Goal: Task Accomplishment & Management: Complete application form

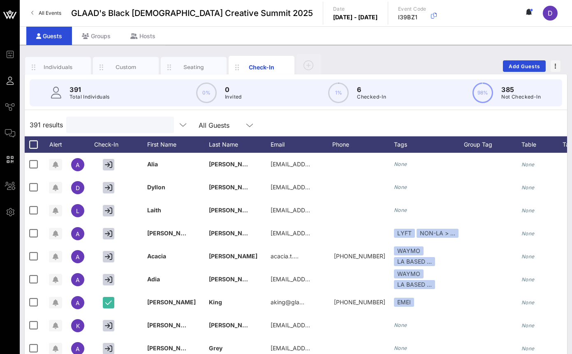
scroll to position [0, 74]
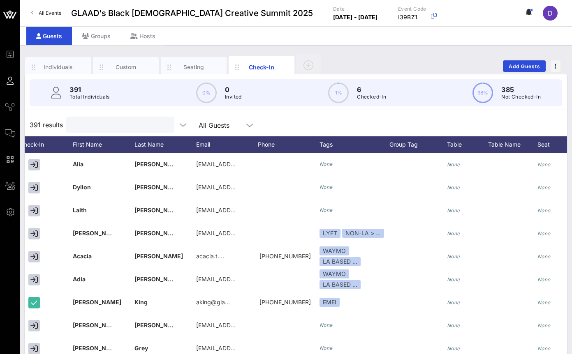
click at [101, 125] on input "text" at bounding box center [119, 125] width 96 height 11
type input "[PERSON_NAME]"
click at [102, 125] on input "[PERSON_NAME]" at bounding box center [119, 125] width 96 height 11
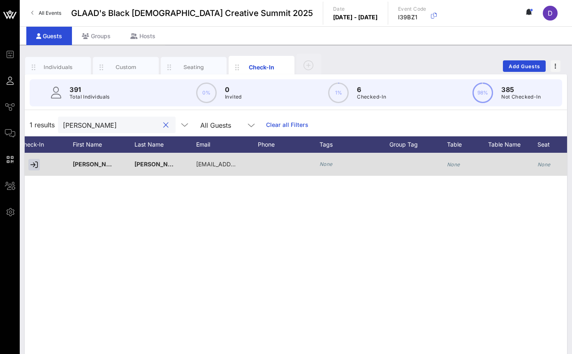
click at [329, 164] on icon "None" at bounding box center [325, 164] width 13 height 6
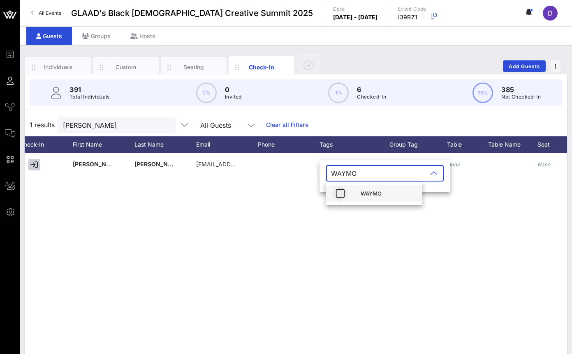
type input "WAYMO"
click at [339, 193] on icon "button" at bounding box center [340, 194] width 10 height 10
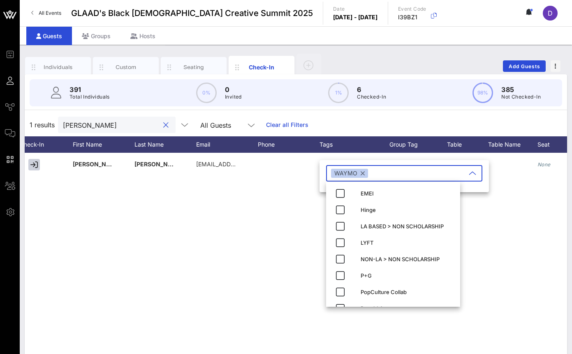
click at [107, 126] on input "[PERSON_NAME]" at bounding box center [111, 125] width 96 height 11
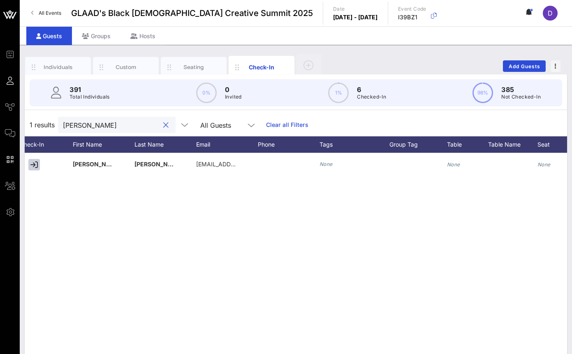
click at [107, 126] on input "[PERSON_NAME]" at bounding box center [111, 125] width 96 height 11
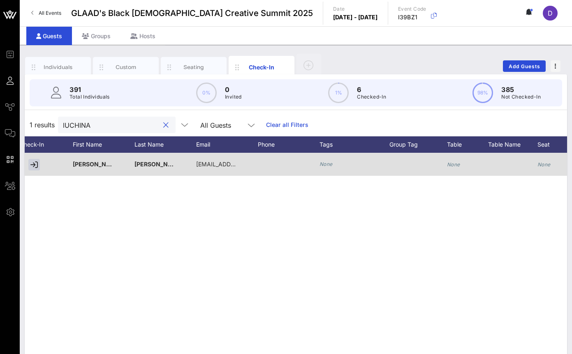
type input "lUCHINA"
click at [329, 166] on icon "None" at bounding box center [325, 164] width 13 height 6
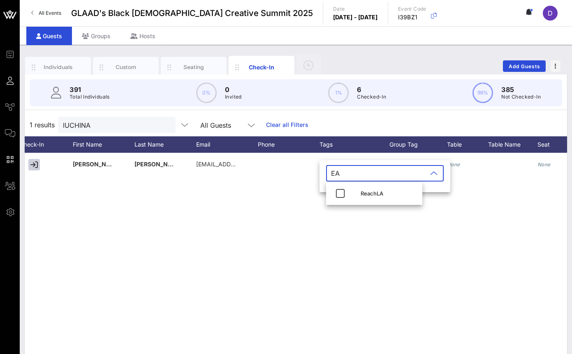
type input "E"
type input "WAYMO"
click at [340, 195] on icon "button" at bounding box center [340, 194] width 10 height 10
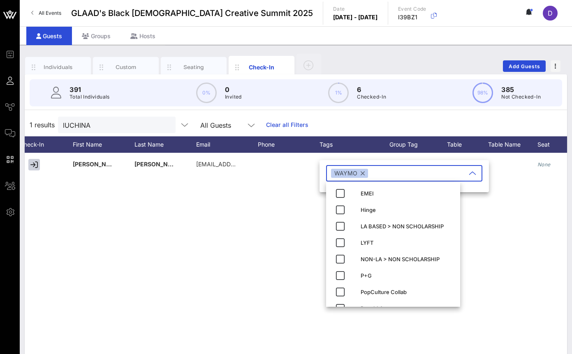
click at [269, 218] on div "L [PERSON_NAME] [EMAIL_ADDRESS][DOMAIN_NAME] None None None SPONSOR GUEST; P&G …" at bounding box center [296, 276] width 542 height 247
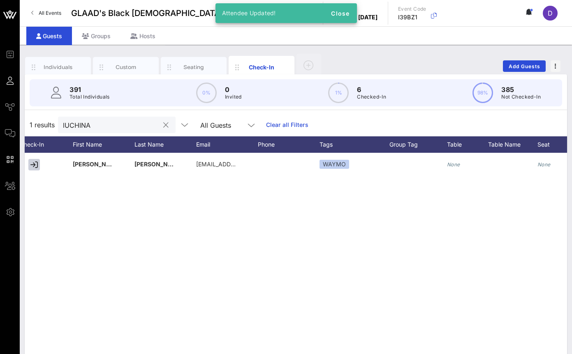
click at [91, 124] on input "lUCHINA" at bounding box center [111, 125] width 96 height 11
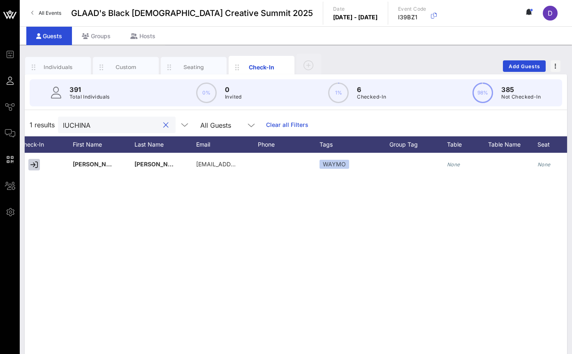
click at [92, 124] on input "lUCHINA" at bounding box center [111, 125] width 96 height 11
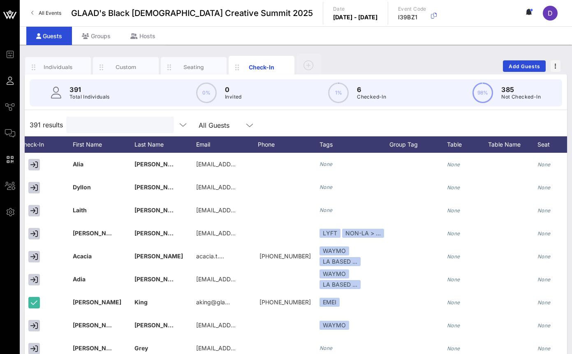
paste input "Raeshanda"
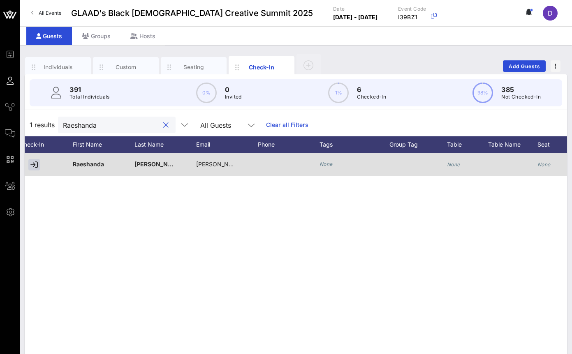
type input "Raeshanda"
click at [330, 161] on icon "None" at bounding box center [325, 164] width 13 height 6
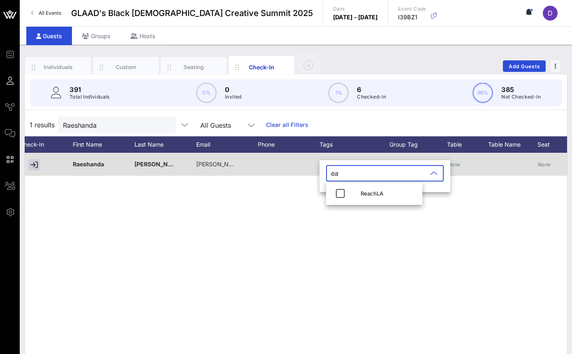
type input "e"
type input "E"
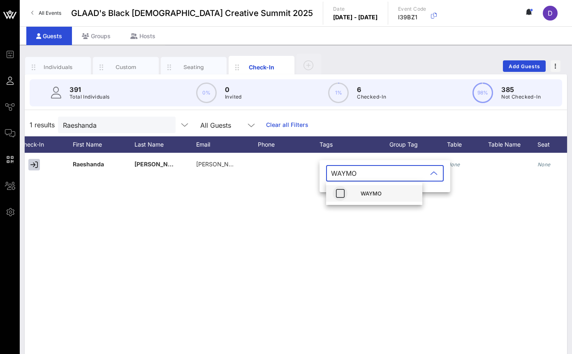
type input "WAYMO"
click at [342, 193] on icon "button" at bounding box center [340, 194] width 10 height 10
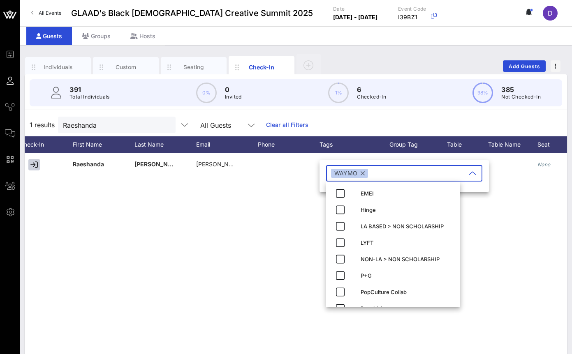
click at [174, 229] on div "R Raeshanda Lias-Lockhart [EMAIL_ADDRESS][PERSON_NAME][DOMAIN_NAME] None None N…" at bounding box center [296, 276] width 542 height 247
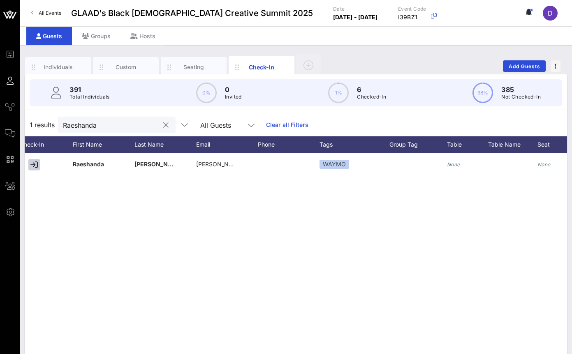
click at [97, 125] on input "Raeshanda" at bounding box center [111, 125] width 96 height 11
paste input "Dyllon"
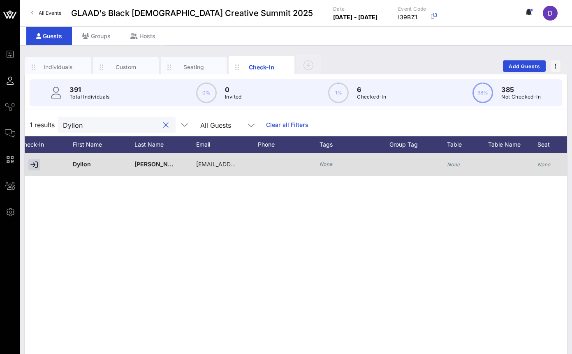
type input "Dyllon"
click at [325, 166] on icon "None" at bounding box center [325, 164] width 13 height 6
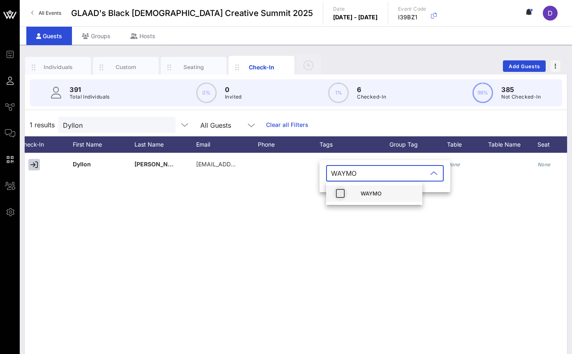
type input "WAYMO"
click at [342, 187] on button "button" at bounding box center [340, 193] width 15 height 15
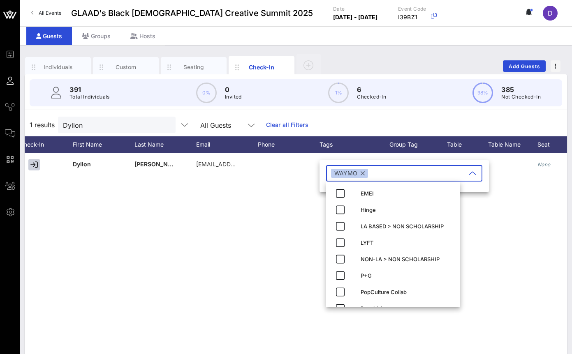
click at [287, 199] on div "D [PERSON_NAME] [EMAIL_ADDRESS][DOMAIN_NAME] None None None BQCS SPEAKER None" at bounding box center [296, 276] width 542 height 247
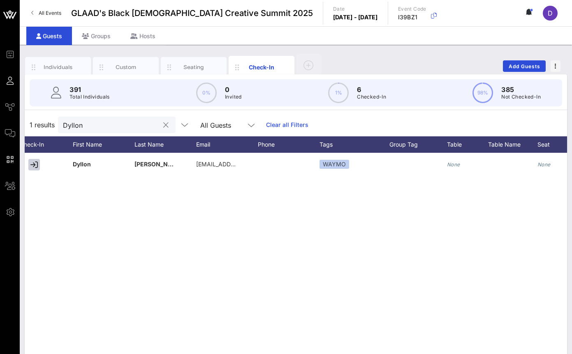
click at [79, 126] on input "Dyllon" at bounding box center [111, 125] width 96 height 11
paste input "'Metris"
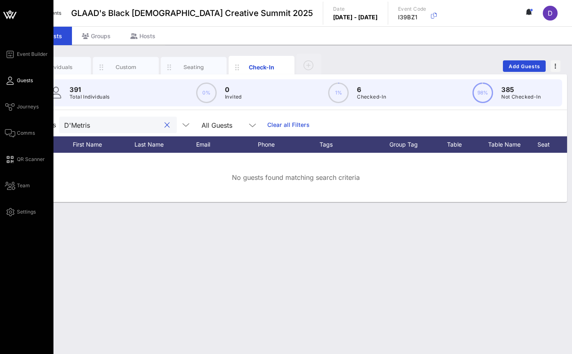
type input "D'Metris"
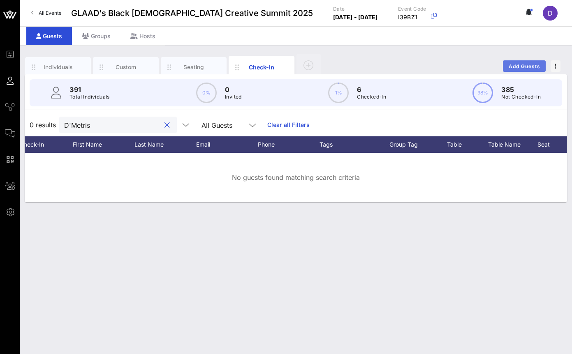
click at [526, 65] on span "Add Guests" at bounding box center [524, 66] width 32 height 6
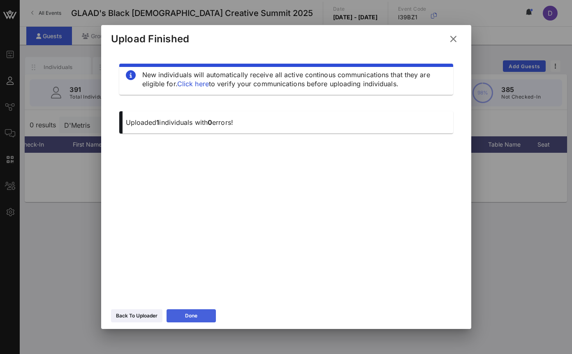
click at [203, 312] on button "Done" at bounding box center [190, 316] width 49 height 13
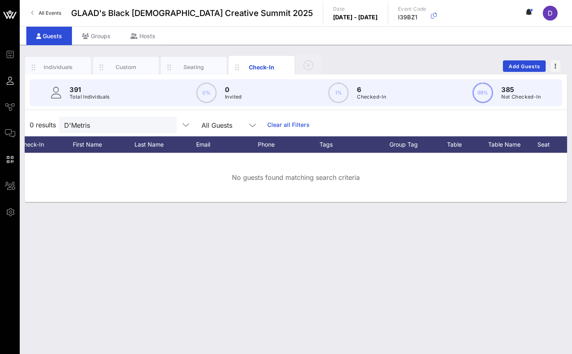
click at [108, 133] on div "0 results D'Metris All Guests Clear all Filters" at bounding box center [296, 124] width 542 height 23
click at [104, 125] on input "D'Metris" at bounding box center [112, 125] width 96 height 11
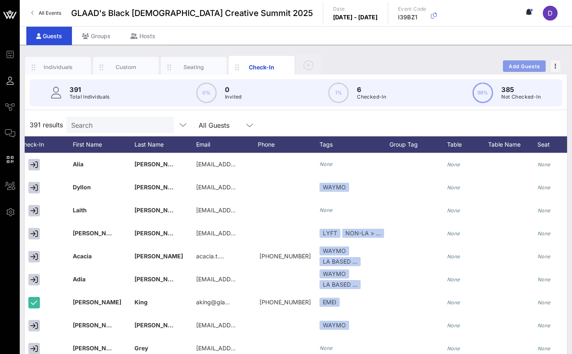
click at [523, 65] on span "Add Guests" at bounding box center [524, 66] width 32 height 6
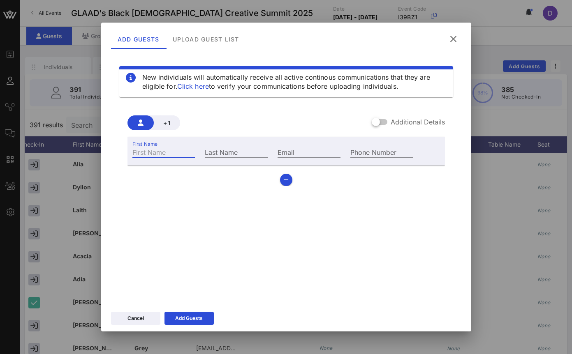
click at [150, 152] on input "First Name" at bounding box center [163, 152] width 63 height 11
paste input "D'Metris"
type input "D'Metris"
click at [226, 149] on div "Last Name" at bounding box center [236, 152] width 63 height 11
paste input "Welters"
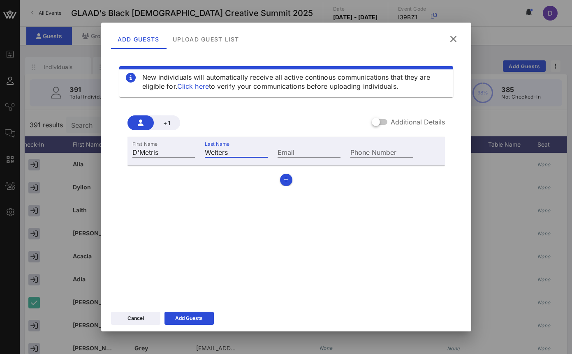
type input "Welters"
click at [300, 151] on input "Email" at bounding box center [308, 152] width 63 height 11
paste input "[EMAIL_ADDRESS][PERSON_NAME][DOMAIN_NAME]"
type input "[EMAIL_ADDRESS][PERSON_NAME][DOMAIN_NAME]"
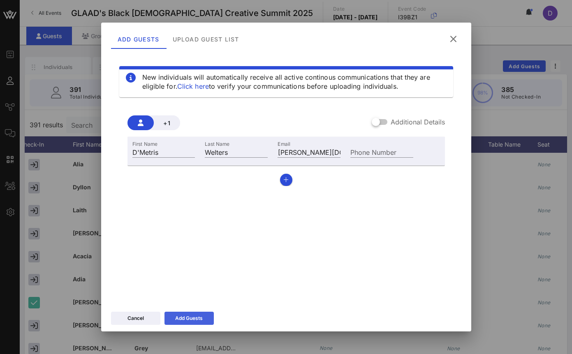
scroll to position [0, 0]
click at [179, 321] on div "Add Guests" at bounding box center [189, 318] width 28 height 8
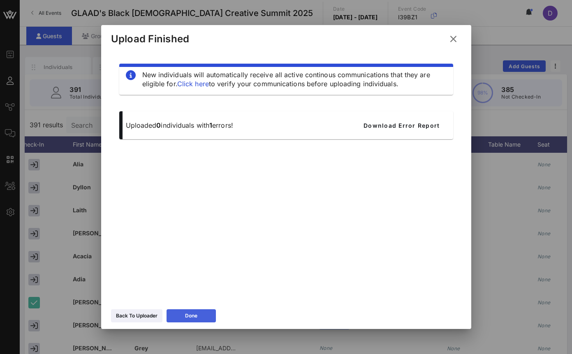
click at [185, 320] on button "Done" at bounding box center [190, 316] width 49 height 13
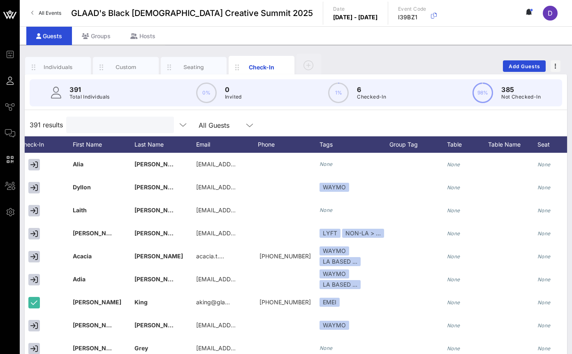
click at [101, 125] on input "text" at bounding box center [119, 125] width 96 height 11
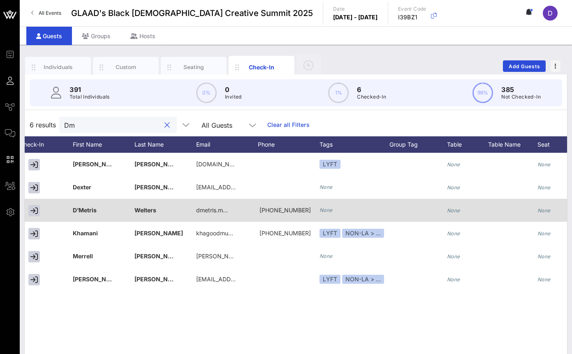
type input "Dm"
click at [323, 206] on div "None" at bounding box center [325, 210] width 13 height 8
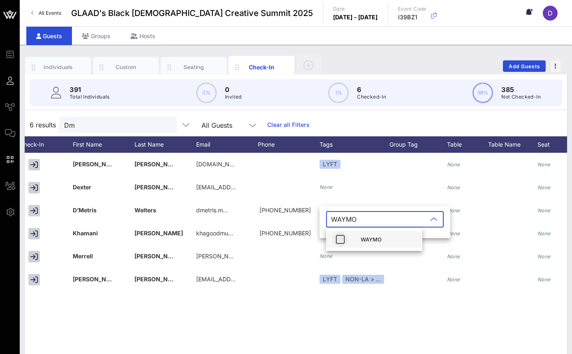
type input "WAYMO"
click at [339, 243] on icon "button" at bounding box center [340, 240] width 10 height 10
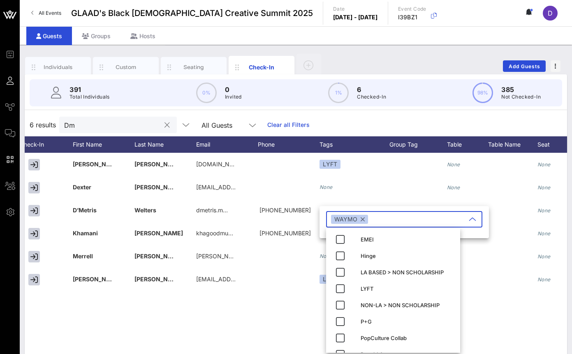
click at [77, 125] on input "Dm" at bounding box center [112, 125] width 96 height 11
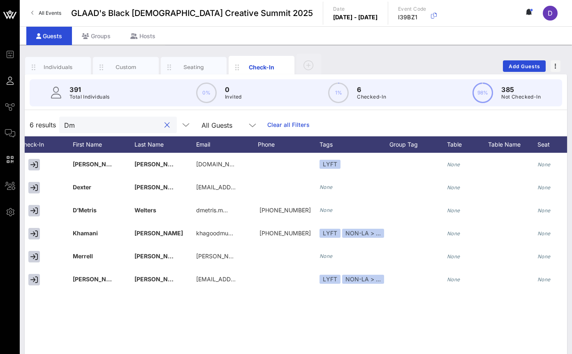
click at [77, 125] on input "Dm" at bounding box center [112, 125] width 96 height 11
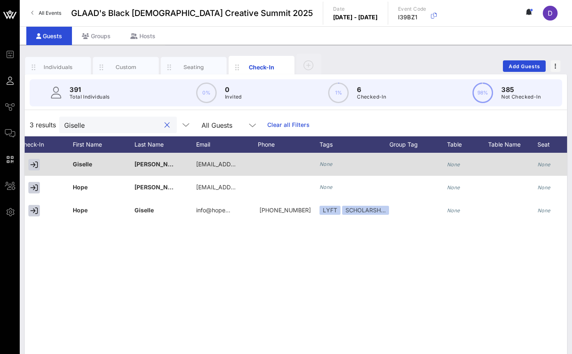
type input "Giselle"
click at [326, 163] on icon "None" at bounding box center [325, 164] width 13 height 6
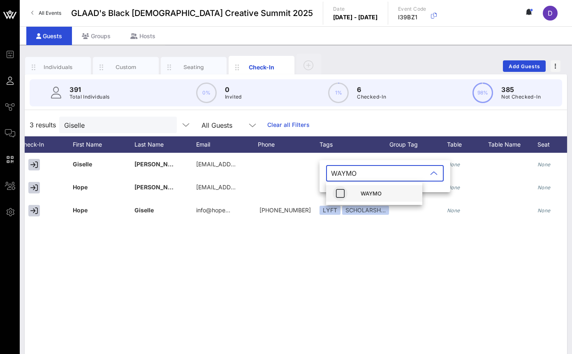
type input "WAYMO"
click at [339, 194] on icon "button" at bounding box center [340, 194] width 10 height 10
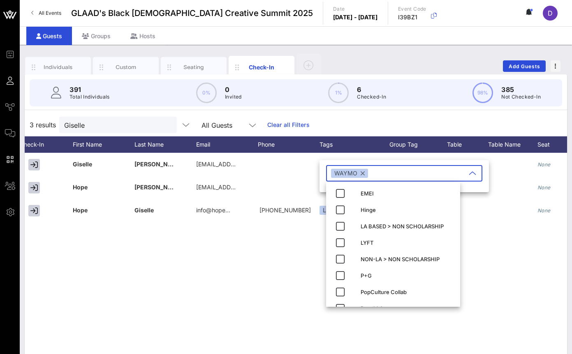
click at [266, 303] on div "G [PERSON_NAME] [EMAIL_ADDRESS][DOMAIN_NAME] None None None BQCS SPEAKER None H…" at bounding box center [296, 276] width 542 height 247
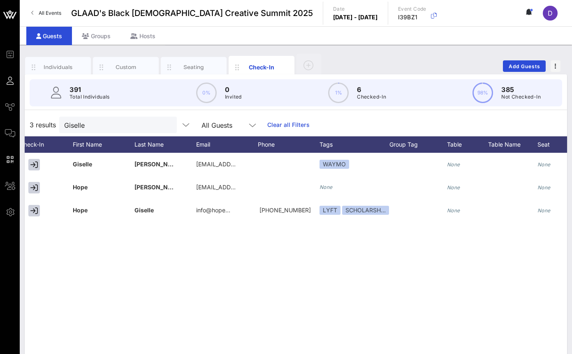
click at [175, 309] on div "G [PERSON_NAME] [EMAIL_ADDRESS][DOMAIN_NAME] WAYMO None None BQCS SPEAKER None …" at bounding box center [296, 276] width 542 height 247
click at [99, 117] on div "Giselle" at bounding box center [112, 125] width 96 height 16
click at [99, 129] on input "Giselle" at bounding box center [112, 125] width 96 height 11
click at [97, 126] on input "Giselle" at bounding box center [112, 125] width 96 height 11
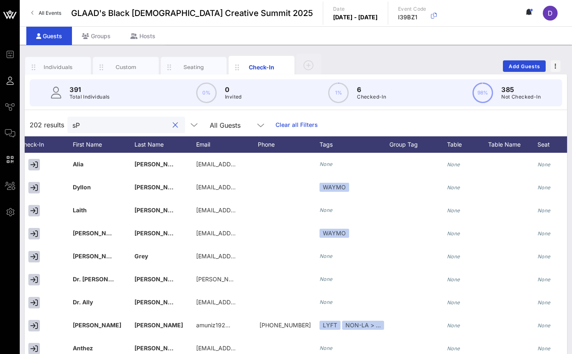
type input "s"
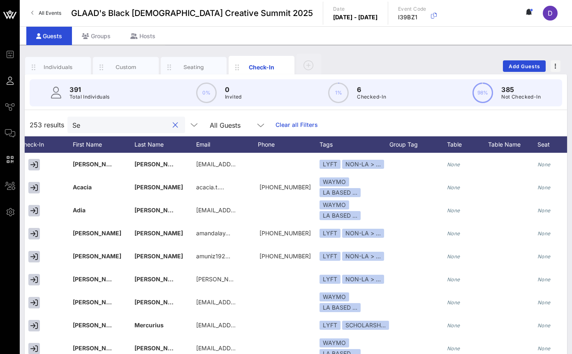
type input "S"
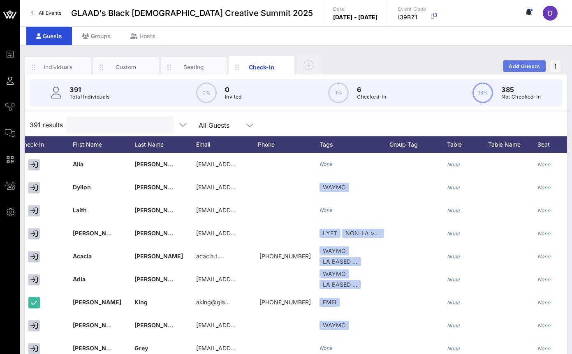
click at [517, 67] on span "Add Guests" at bounding box center [524, 66] width 32 height 6
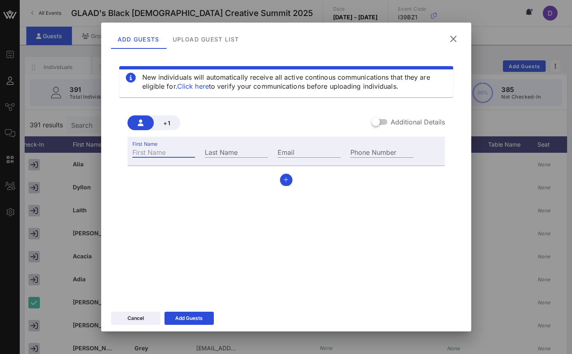
click at [163, 152] on input "First Name" at bounding box center [163, 152] width 63 height 11
type input "September"
click at [258, 152] on input "Last Name" at bounding box center [236, 152] width 63 height 11
type input "Hill"
click at [286, 147] on div "Email" at bounding box center [308, 152] width 63 height 11
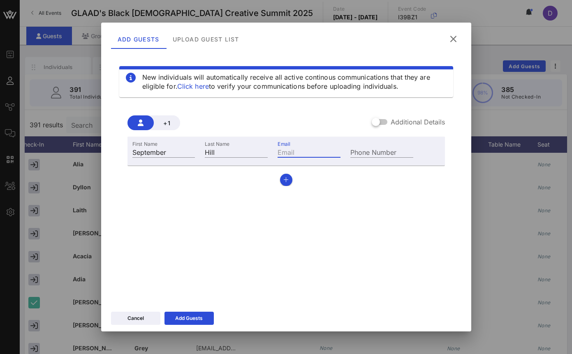
paste input "[EMAIL_ADDRESS][DOMAIN_NAME]"
type input "[EMAIL_ADDRESS][DOMAIN_NAME]"
click at [191, 318] on icon at bounding box center [189, 318] width 6 height 5
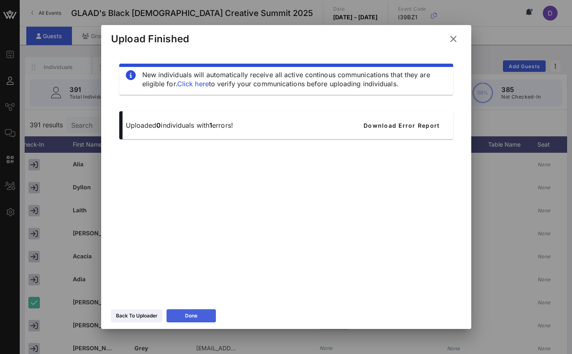
click at [192, 317] on icon at bounding box center [191, 316] width 6 height 5
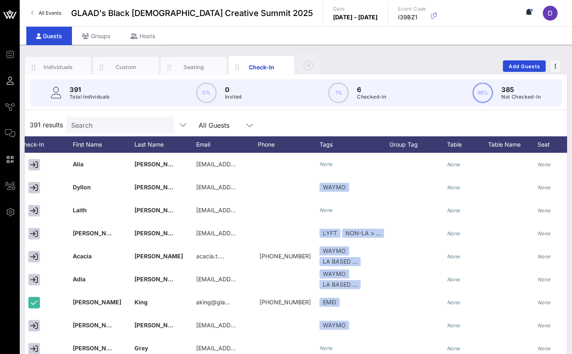
click at [92, 128] on input "Search" at bounding box center [119, 125] width 96 height 11
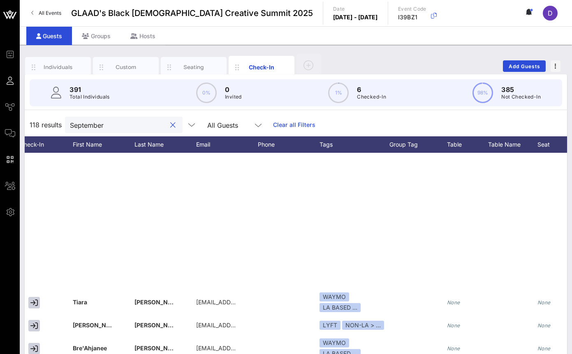
scroll to position [266, 74]
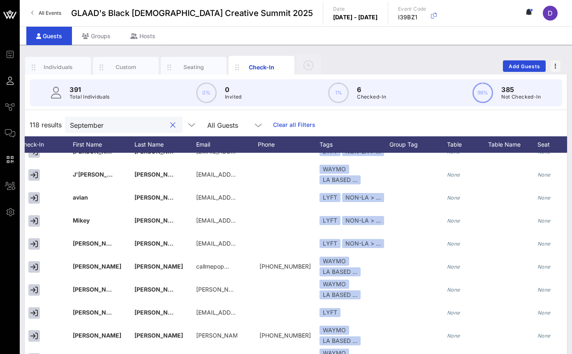
click at [97, 119] on div "September" at bounding box center [118, 125] width 96 height 16
click at [96, 126] on input "September" at bounding box center [118, 125] width 96 height 11
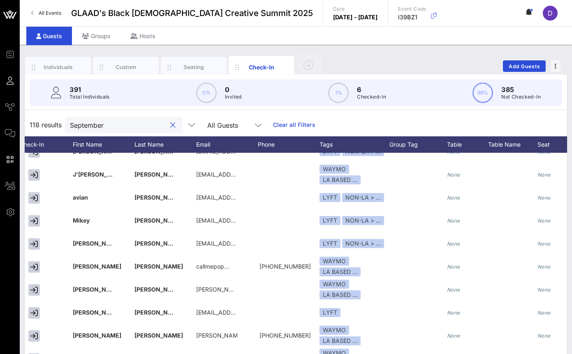
click at [96, 126] on input "September" at bounding box center [118, 125] width 96 height 11
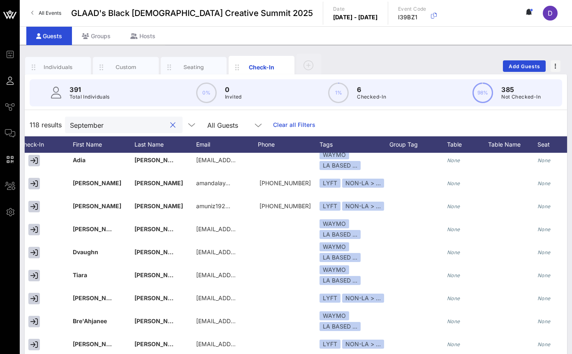
scroll to position [0, 74]
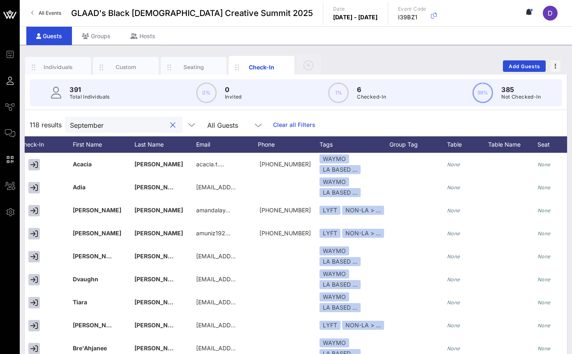
click at [89, 124] on input "September" at bounding box center [118, 125] width 96 height 11
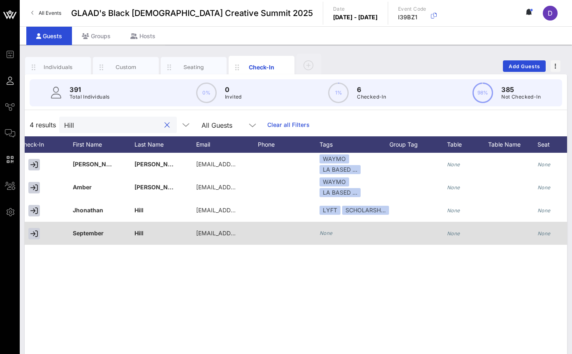
type input "Hill"
click at [332, 231] on icon "None" at bounding box center [325, 233] width 13 height 6
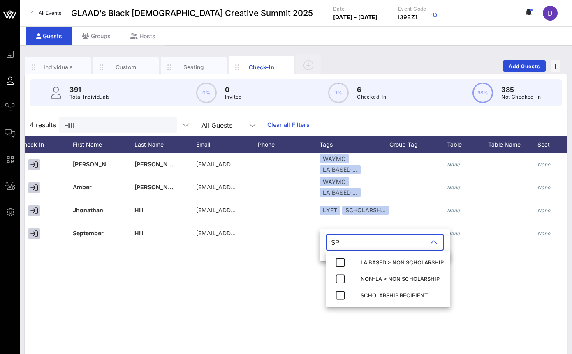
type input "S"
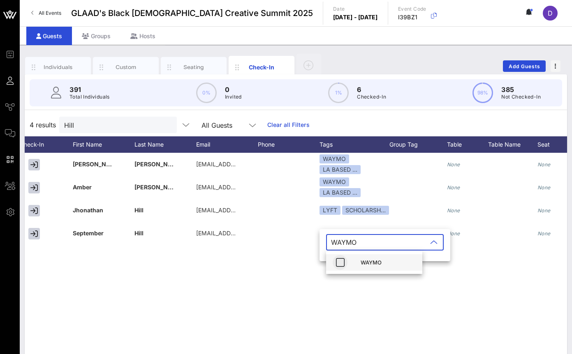
type input "WAYMO"
click at [338, 263] on icon "button" at bounding box center [340, 263] width 10 height 10
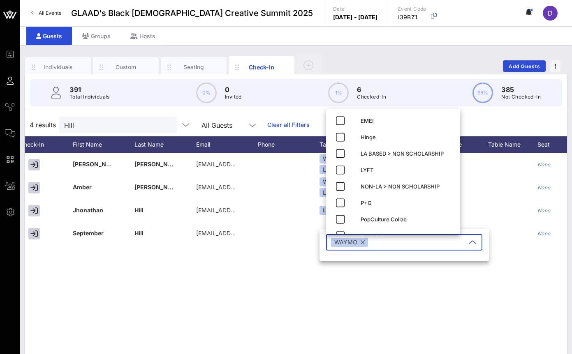
click at [353, 275] on div "A [PERSON_NAME] [EMAIL_ADDRESS][DOMAIN_NAME] WAYMO LA BASED … None None LA BASE…" at bounding box center [296, 276] width 542 height 247
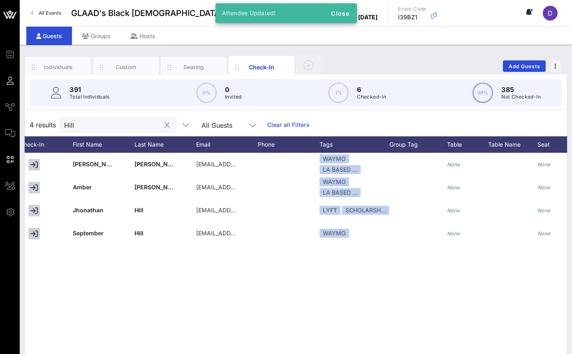
click at [82, 122] on input "Hill" at bounding box center [112, 125] width 96 height 11
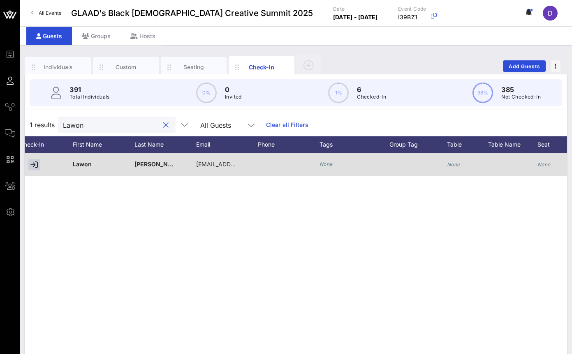
type input "Lawon"
click at [330, 163] on icon "None" at bounding box center [325, 164] width 13 height 6
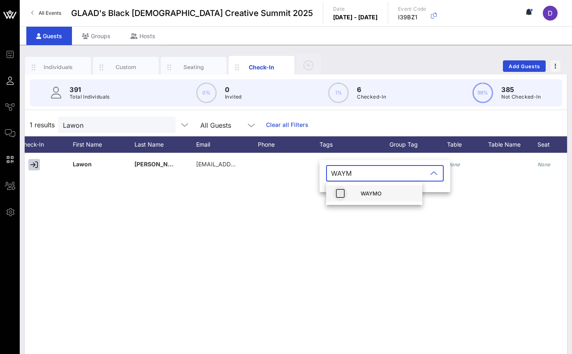
type input "WAYM"
click at [340, 198] on icon "button" at bounding box center [340, 194] width 10 height 10
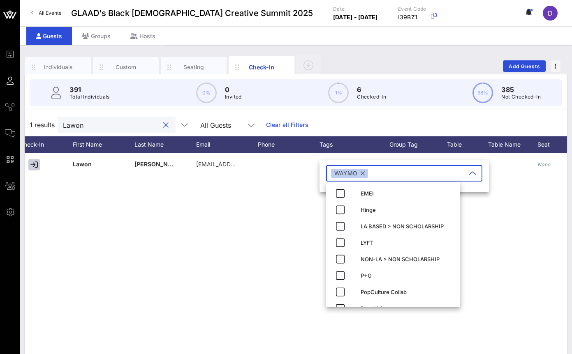
click at [98, 123] on input "Lawon" at bounding box center [111, 125] width 96 height 11
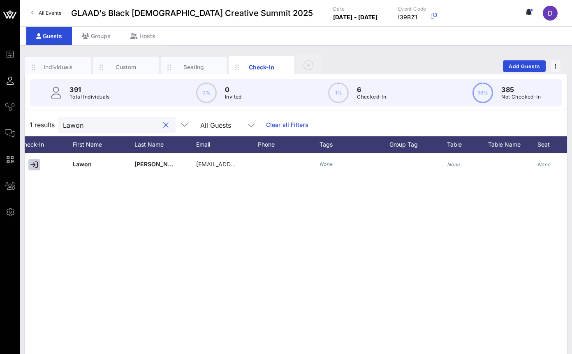
click at [98, 123] on input "Lawon" at bounding box center [111, 125] width 96 height 11
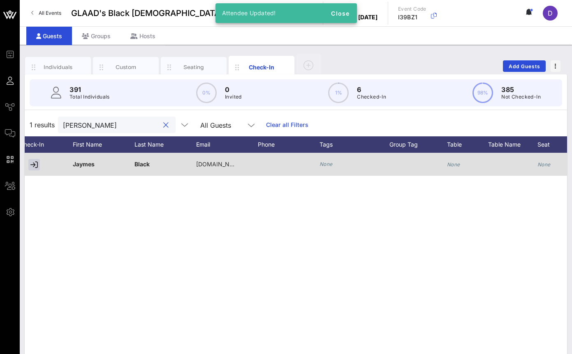
type input "[PERSON_NAME]"
click at [325, 164] on icon "None" at bounding box center [325, 164] width 13 height 6
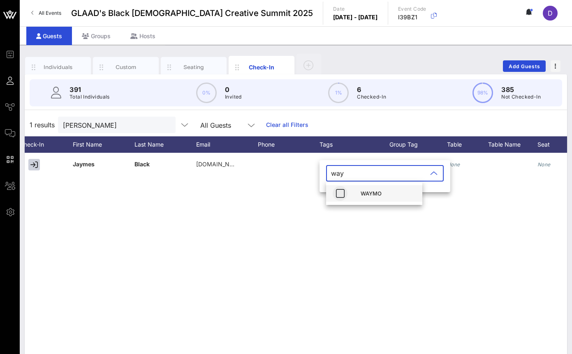
type input "way"
click at [338, 192] on icon "button" at bounding box center [340, 194] width 10 height 10
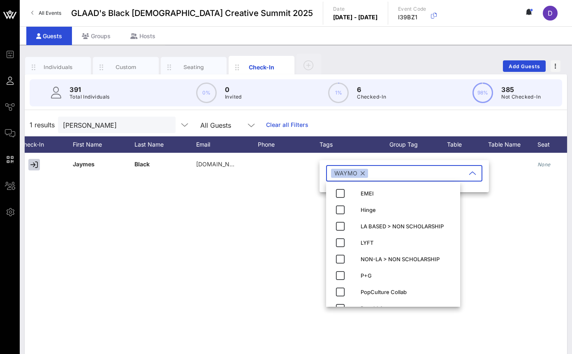
click at [69, 194] on div "[PERSON_NAME] Black [DOMAIN_NAME][EMAIL_ADDRESS][DOMAIN_NAME] None None None BQ…" at bounding box center [296, 276] width 542 height 247
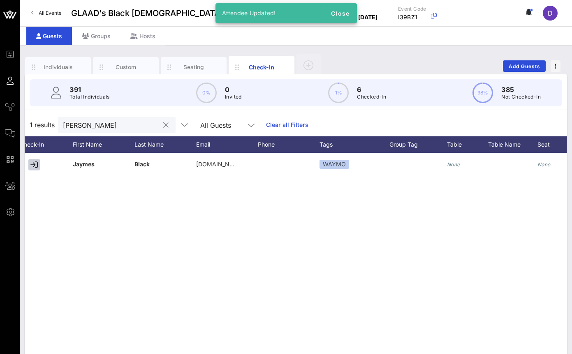
click at [88, 125] on input "[PERSON_NAME]" at bounding box center [111, 125] width 96 height 11
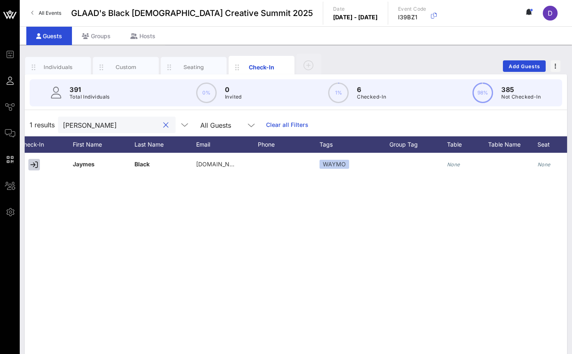
click at [88, 125] on input "[PERSON_NAME]" at bounding box center [111, 125] width 96 height 11
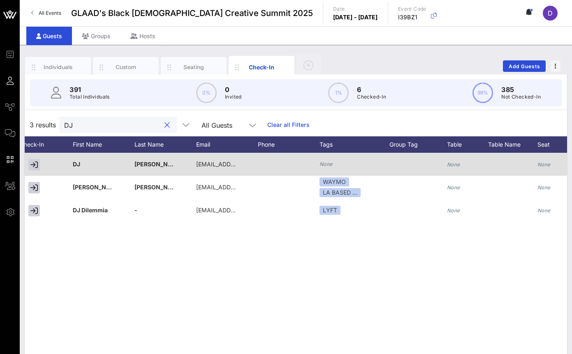
type input "DJ"
click at [324, 165] on icon "None" at bounding box center [325, 164] width 13 height 6
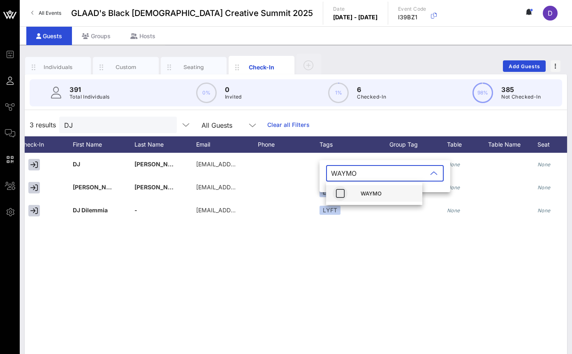
type input "WAYMO"
click at [341, 194] on icon "button" at bounding box center [340, 194] width 10 height 10
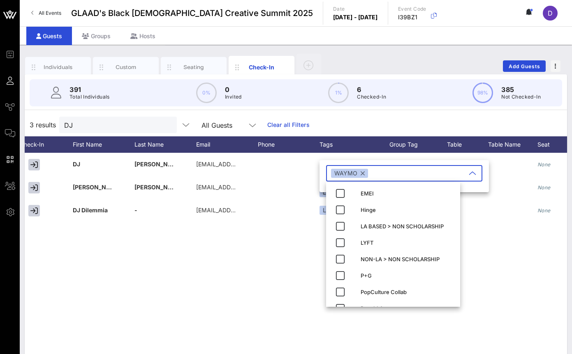
click at [118, 284] on div "D [PERSON_NAME] [EMAIL_ADDRESS][DOMAIN_NAME] None None None BQCS SPEAKER None A…" at bounding box center [296, 276] width 542 height 247
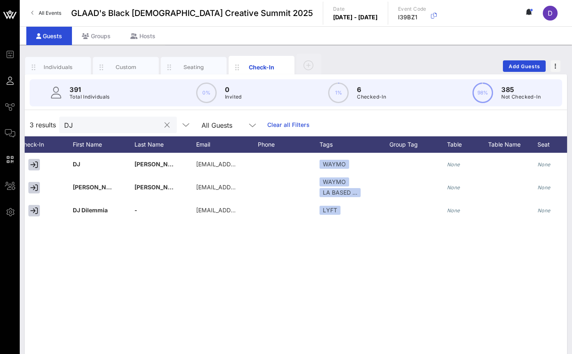
click at [89, 127] on input "DJ" at bounding box center [112, 125] width 96 height 11
click at [88, 128] on input "DJ" at bounding box center [112, 125] width 96 height 11
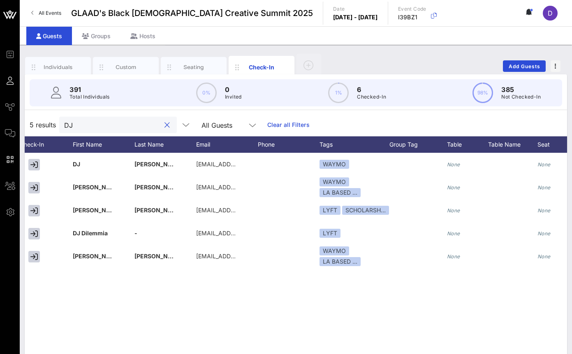
type input "D"
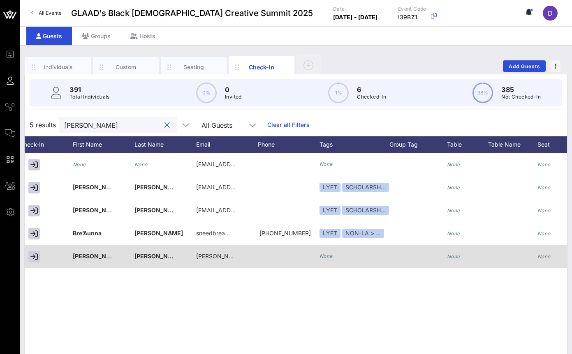
type input "[PERSON_NAME]"
click at [328, 256] on icon "None" at bounding box center [325, 256] width 13 height 6
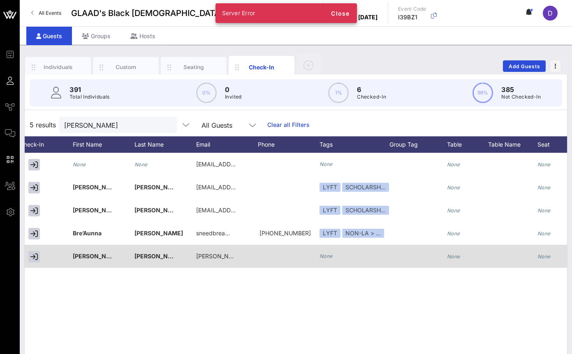
click at [327, 259] on icon "None" at bounding box center [325, 256] width 13 height 6
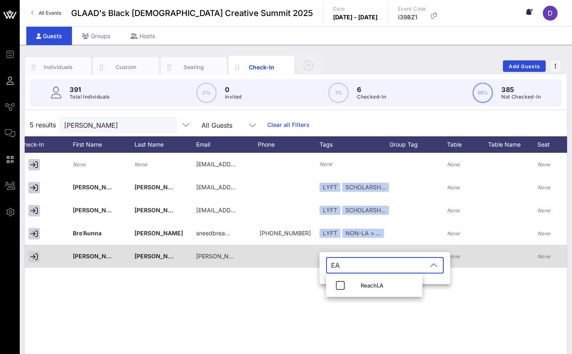
type input "E"
type input "WAYMO"
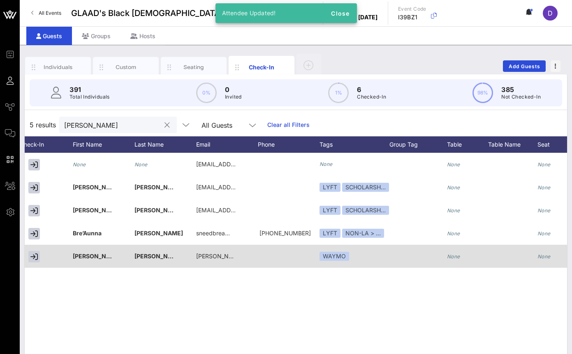
click at [112, 124] on input "[PERSON_NAME]" at bounding box center [112, 125] width 96 height 11
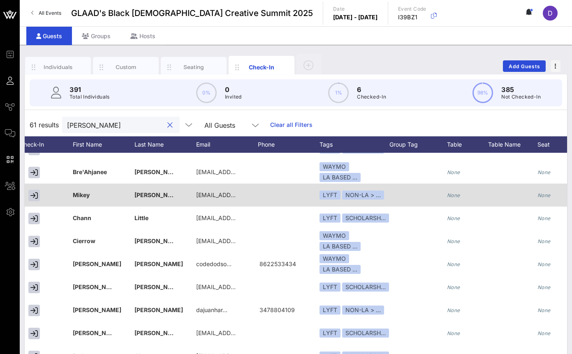
scroll to position [69, 74]
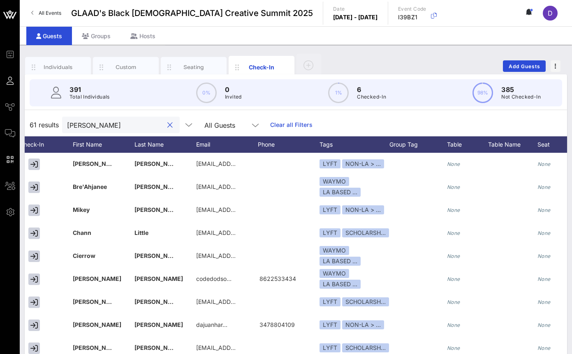
type input "[PERSON_NAME]"
click at [536, 55] on div "Individuals Custom Seating Check-In Add Guests" at bounding box center [296, 66] width 542 height 26
click at [530, 63] on span "Add Guests" at bounding box center [524, 66] width 32 height 6
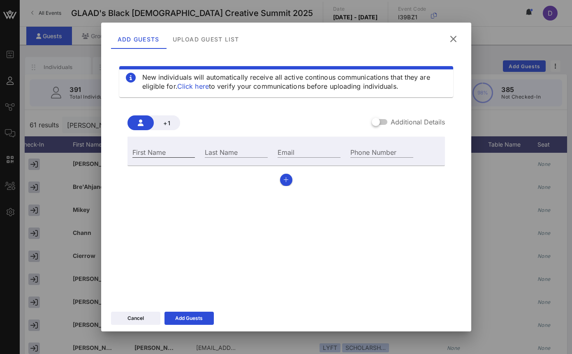
click at [157, 153] on input "First Name" at bounding box center [163, 152] width 63 height 11
paste input "[PERSON_NAME]"
type input "[PERSON_NAME]"
click at [220, 151] on input "Last Name" at bounding box center [236, 152] width 63 height 11
paste input "[PERSON_NAME]"
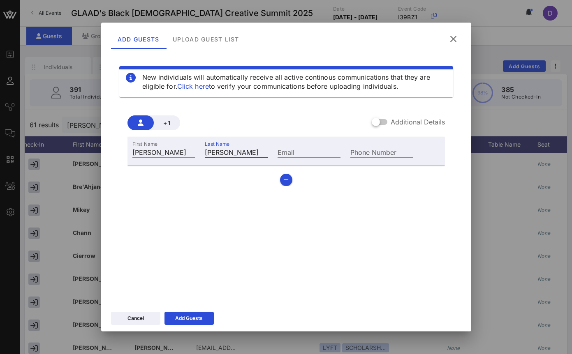
type input "[PERSON_NAME]"
click at [293, 151] on input "Email" at bounding box center [308, 152] width 63 height 11
paste input "[PERSON_NAME][EMAIL_ADDRESS][DOMAIN_NAME]"
type input "[PERSON_NAME][EMAIL_ADDRESS][DOMAIN_NAME]"
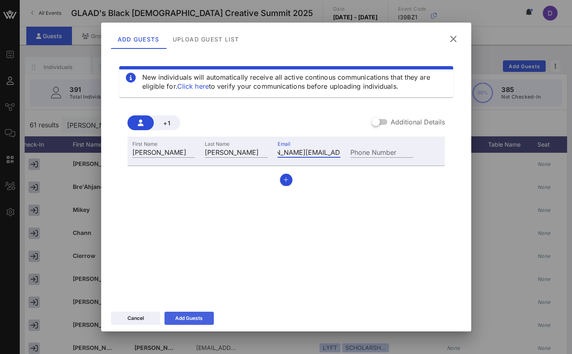
scroll to position [0, 0]
click at [187, 317] on icon at bounding box center [189, 318] width 6 height 5
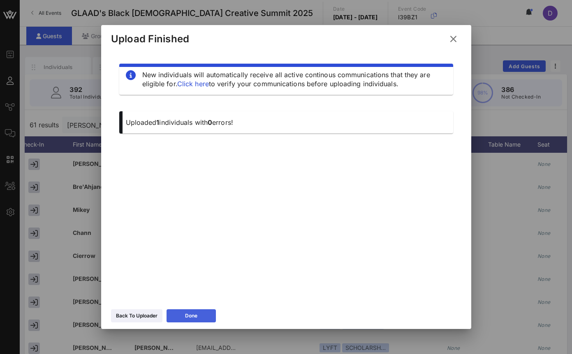
click at [190, 318] on icon at bounding box center [191, 316] width 6 height 5
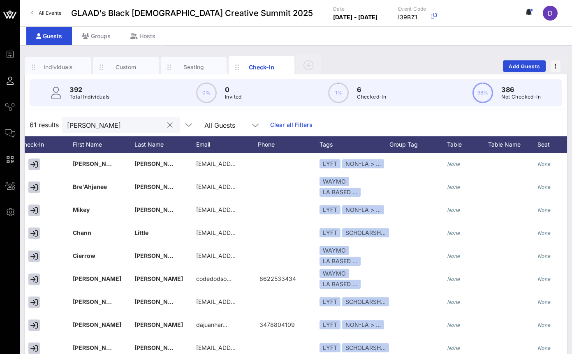
click at [105, 130] on div "[PERSON_NAME]" at bounding box center [115, 125] width 96 height 16
click at [107, 122] on input "[PERSON_NAME]" at bounding box center [115, 125] width 96 height 11
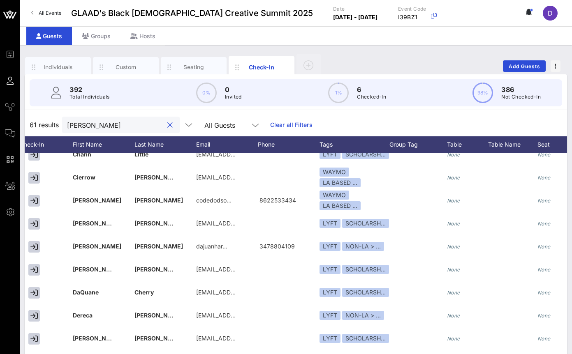
scroll to position [148, 74]
click at [81, 120] on input "[PERSON_NAME]" at bounding box center [115, 125] width 96 height 11
paste input "[PERSON_NAME]"
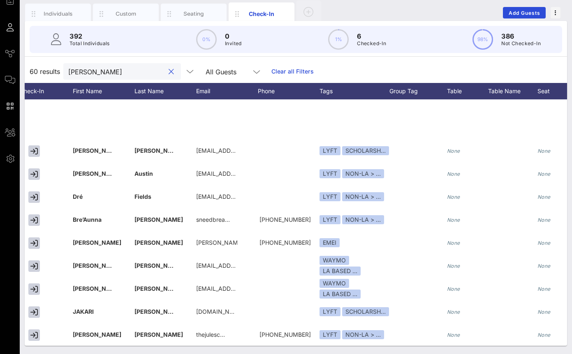
scroll to position [1134, 74]
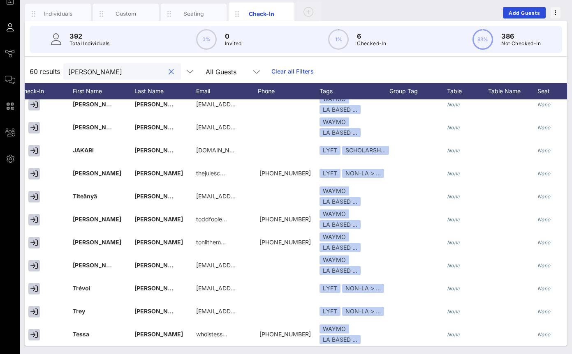
click at [73, 71] on input "[PERSON_NAME]" at bounding box center [116, 71] width 96 height 11
type input "[PERSON_NAME]"
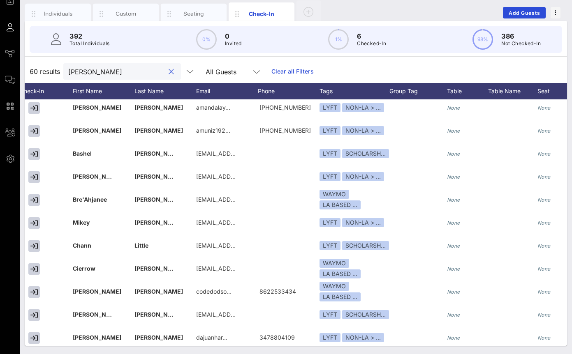
scroll to position [0, 74]
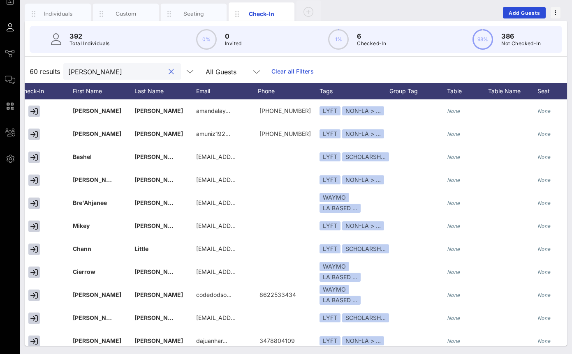
click at [88, 74] on input "[PERSON_NAME]" at bounding box center [116, 71] width 96 height 11
type input "[PERSON_NAME]"
click at [85, 69] on input "[PERSON_NAME]" at bounding box center [115, 71] width 96 height 11
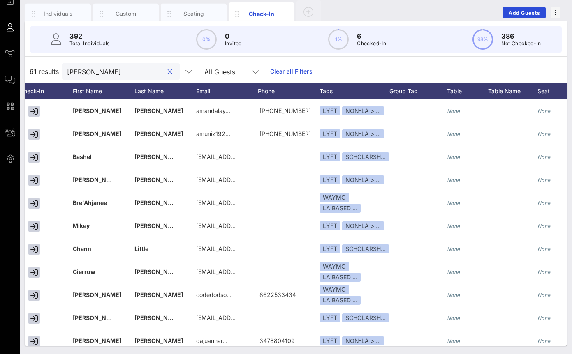
click at [85, 69] on input "[PERSON_NAME]" at bounding box center [115, 71] width 96 height 11
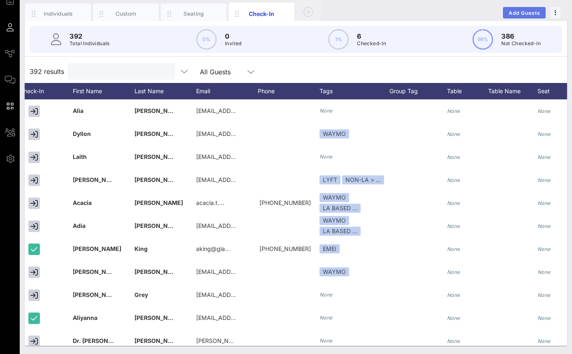
click at [519, 10] on span "Add Guests" at bounding box center [524, 13] width 32 height 6
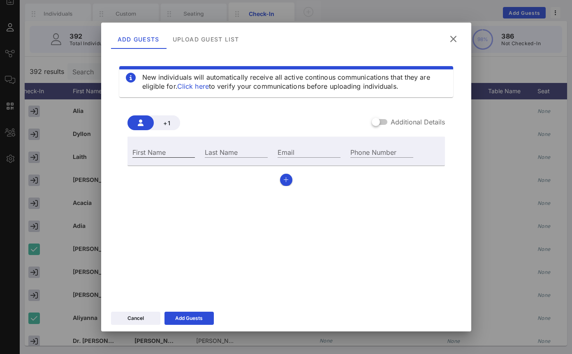
click at [156, 156] on input "First Name" at bounding box center [163, 152] width 63 height 11
type input "[PERSON_NAME]"
type input "p"
type input "[PERSON_NAME]"
paste input "[PERSON_NAME][EMAIL_ADDRESS][DOMAIN_NAME]"
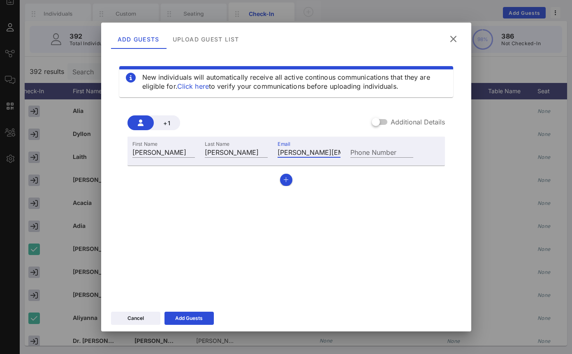
scroll to position [0, 26]
type input "[PERSON_NAME][EMAIL_ADDRESS][DOMAIN_NAME]"
click at [196, 317] on div "Add Guests" at bounding box center [189, 318] width 28 height 8
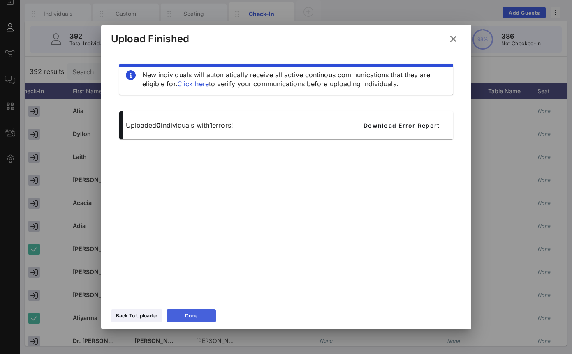
click at [201, 317] on button "Done" at bounding box center [190, 316] width 49 height 13
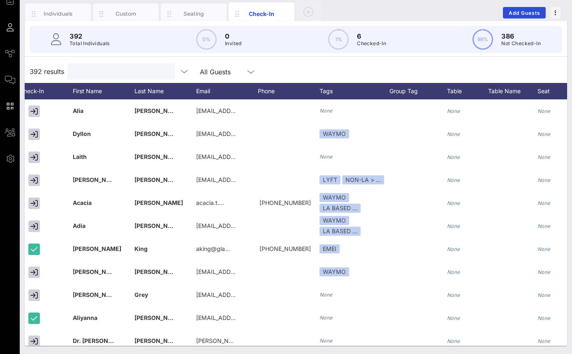
click at [91, 71] on input "text" at bounding box center [120, 71] width 96 height 11
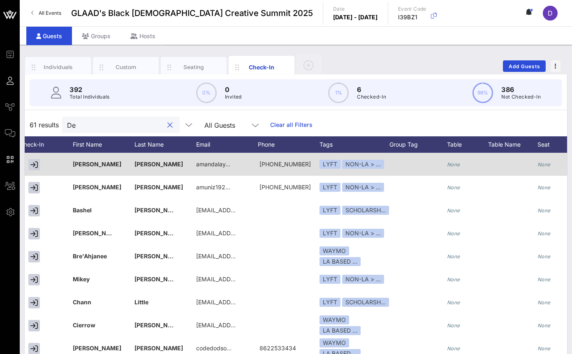
type input "D"
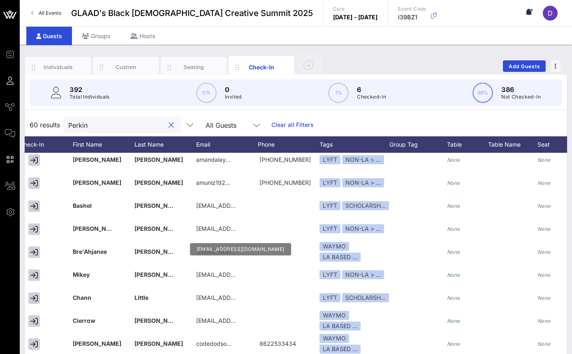
scroll to position [7, 74]
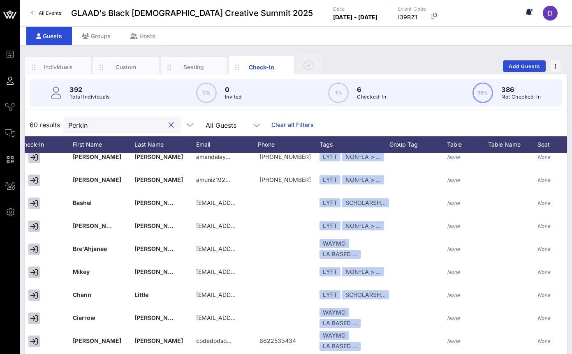
click at [85, 125] on input "Perkin" at bounding box center [116, 125] width 96 height 11
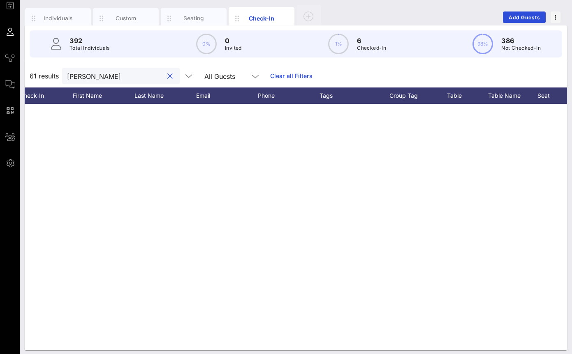
scroll to position [0, 74]
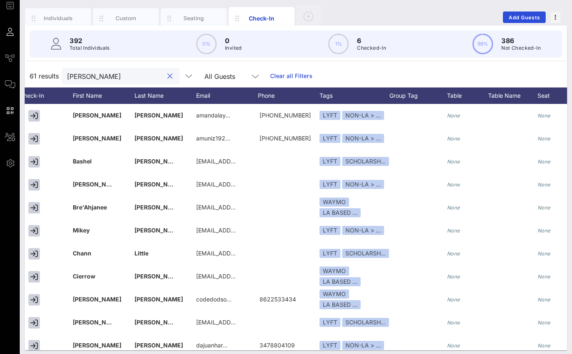
click at [97, 76] on input "[PERSON_NAME]" at bounding box center [115, 76] width 96 height 11
click at [80, 76] on input "[PERSON_NAME]" at bounding box center [115, 76] width 96 height 11
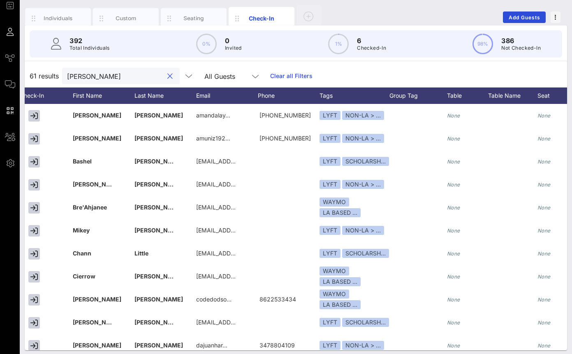
click at [80, 76] on input "[PERSON_NAME]" at bounding box center [115, 76] width 96 height 11
paste input "[PERSON_NAME][EMAIL_ADDRESS][DOMAIN_NAME]"
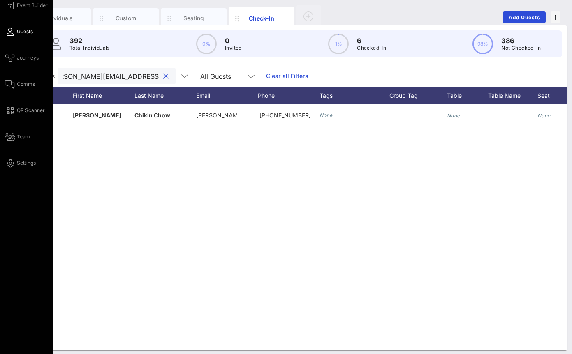
type input "[PERSON_NAME][EMAIL_ADDRESS][DOMAIN_NAME]"
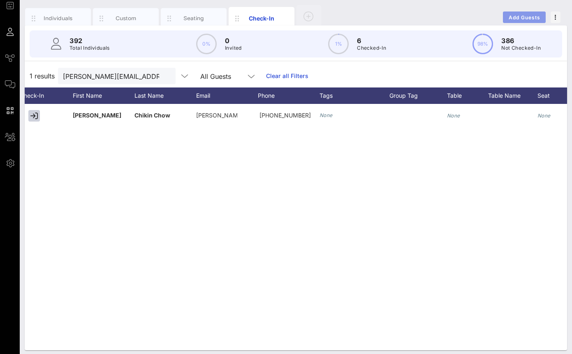
click at [512, 19] on span "Add Guests" at bounding box center [524, 17] width 32 height 6
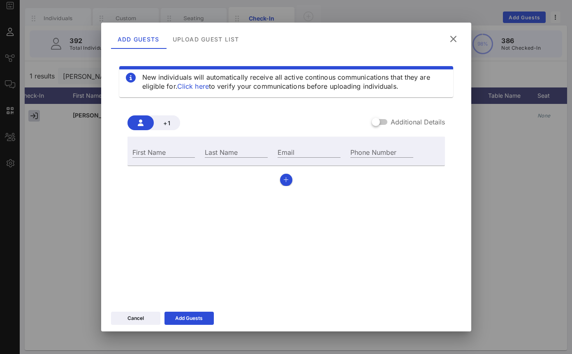
click at [147, 159] on div "First Name" at bounding box center [163, 151] width 73 height 22
click at [143, 149] on div "First Name" at bounding box center [163, 152] width 63 height 11
paste input "[PERSON_NAME]"
type input "[PERSON_NAME]"
click at [214, 142] on div "Last Name" at bounding box center [236, 151] width 73 height 22
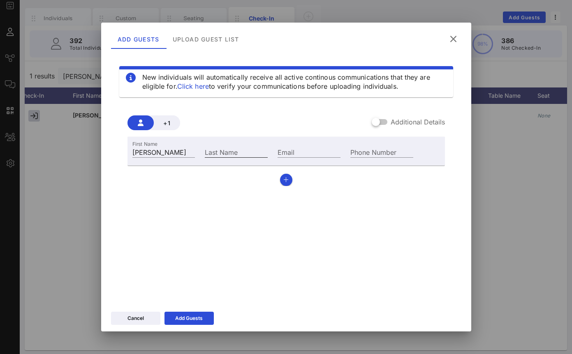
click at [214, 149] on input "Last Name" at bounding box center [236, 152] width 63 height 11
paste input "[PERSON_NAME]"
click at [209, 153] on input "[PERSON_NAME]" at bounding box center [236, 152] width 63 height 11
type input "[PERSON_NAME]"
click at [308, 150] on input "Email" at bounding box center [308, 152] width 63 height 11
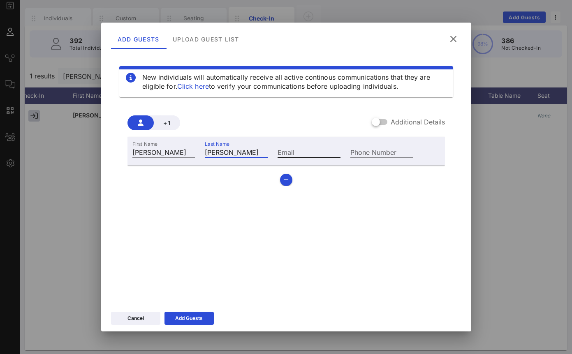
click at [308, 150] on input "Email" at bounding box center [308, 152] width 63 height 11
paste input "[EMAIL_ADDRESS][DOMAIN_NAME]"
type input "[EMAIL_ADDRESS][DOMAIN_NAME]"
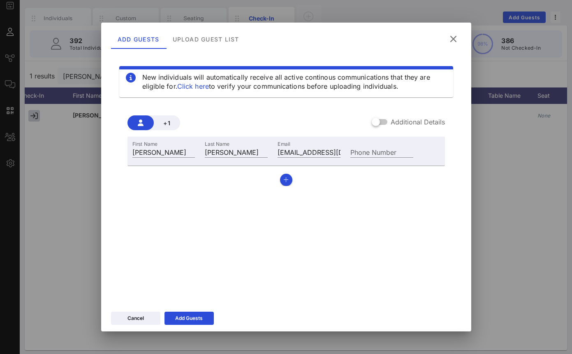
click at [254, 221] on div "New individuals will automatically receive all active continous communications …" at bounding box center [286, 176] width 350 height 247
click at [179, 322] on div "Add Guests" at bounding box center [189, 318] width 28 height 8
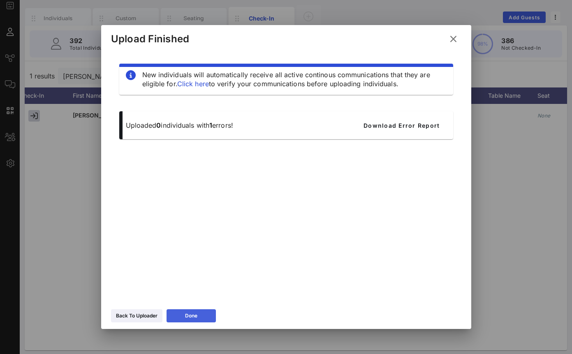
click at [194, 318] on div "Done" at bounding box center [191, 316] width 12 height 8
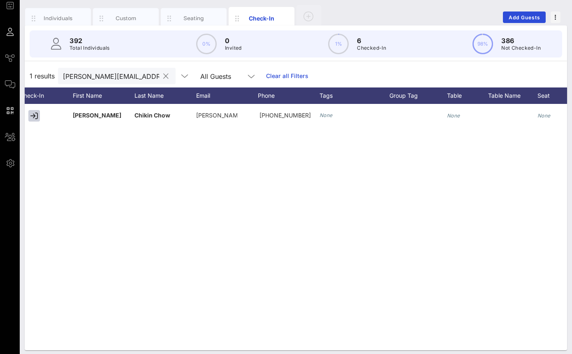
click at [103, 77] on input "[PERSON_NAME][EMAIL_ADDRESS][DOMAIN_NAME]" at bounding box center [111, 76] width 96 height 11
paste input "jordyn"
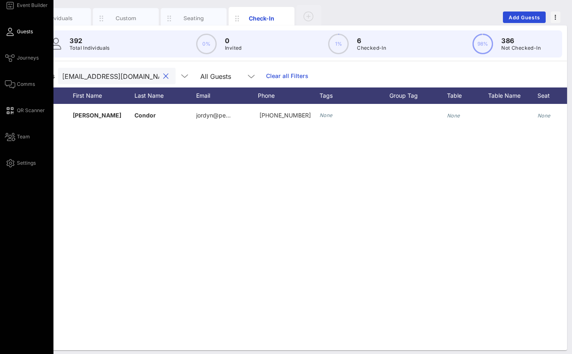
type input "[EMAIL_ADDRESS][DOMAIN_NAME]"
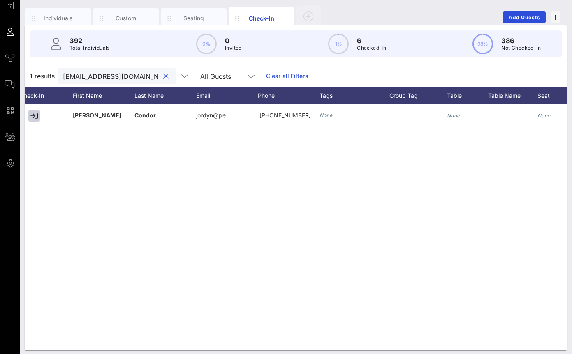
click at [111, 75] on input "[EMAIL_ADDRESS][DOMAIN_NAME]" at bounding box center [111, 76] width 96 height 11
click at [109, 71] on input "[EMAIL_ADDRESS][DOMAIN_NAME]" at bounding box center [111, 76] width 96 height 11
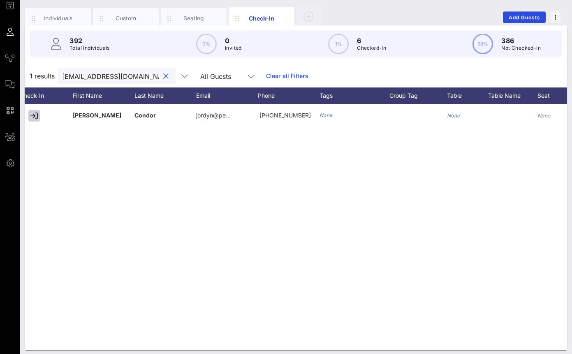
click at [109, 71] on input "[EMAIL_ADDRESS][DOMAIN_NAME]" at bounding box center [111, 76] width 96 height 11
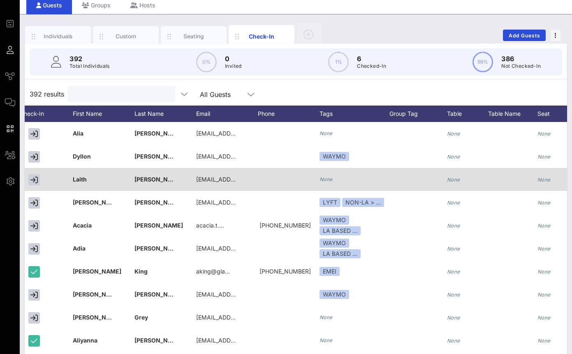
scroll to position [0, 0]
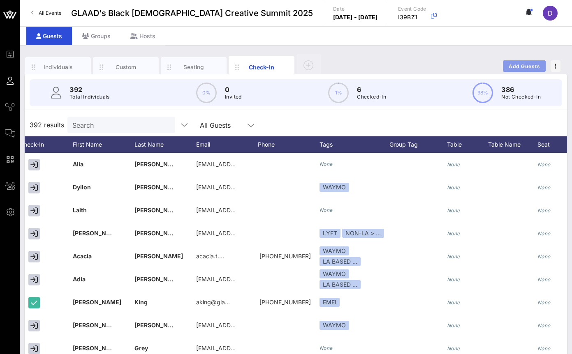
click at [515, 67] on span "Add Guests" at bounding box center [524, 66] width 32 height 6
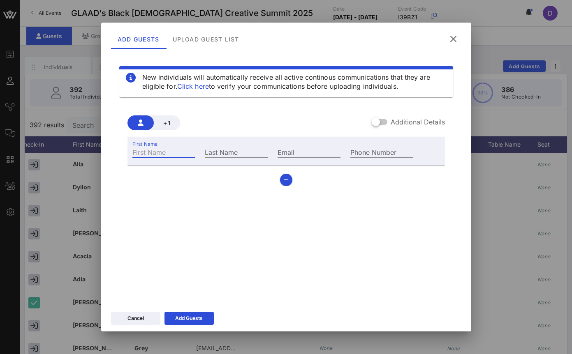
click at [171, 148] on input "First Name" at bounding box center [163, 152] width 63 height 11
type input "[PERSON_NAME]"
paste input "[PERSON_NAME]"
type input "[PERSON_NAME]"
click at [290, 150] on input "Email" at bounding box center [308, 152] width 63 height 11
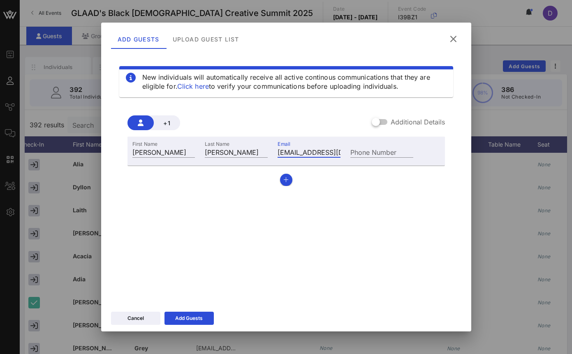
type input "[EMAIL_ADDRESS][DOMAIN_NAME]"
click at [291, 149] on input "[EMAIL_ADDRESS][DOMAIN_NAME]" at bounding box center [308, 152] width 63 height 11
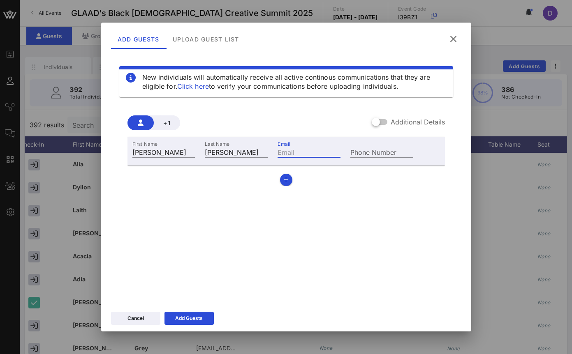
scroll to position [0, 0]
click at [197, 315] on div "Add Guests" at bounding box center [189, 318] width 28 height 8
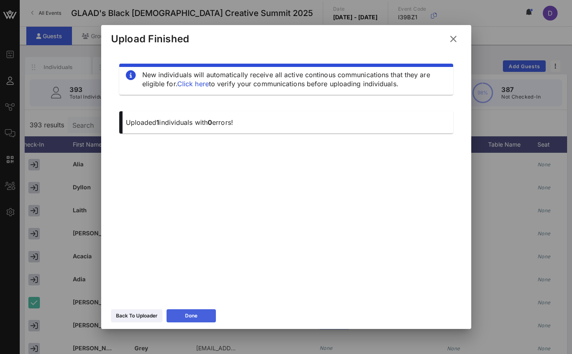
click at [197, 315] on div "Done" at bounding box center [191, 316] width 12 height 8
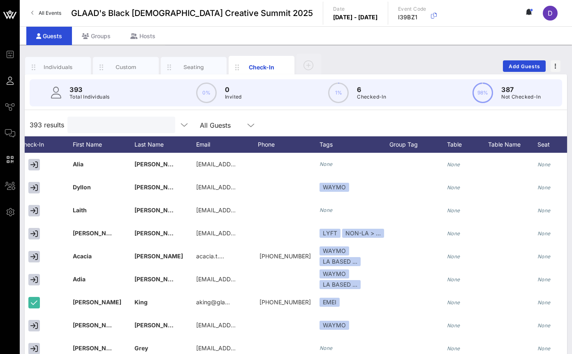
click at [86, 127] on input "text" at bounding box center [120, 125] width 96 height 11
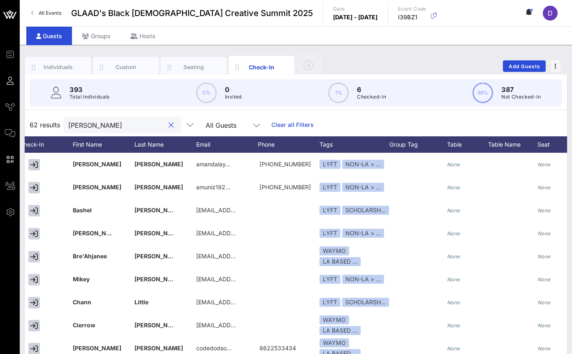
type input "[PERSON_NAME]"
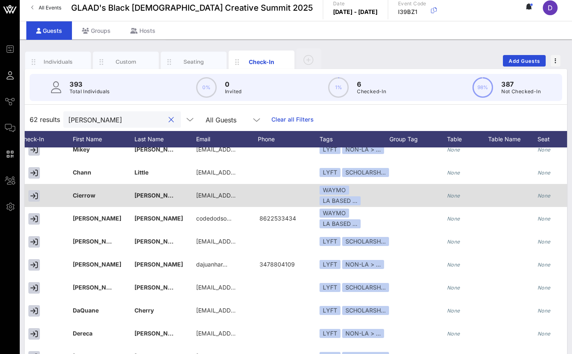
scroll to position [117, 74]
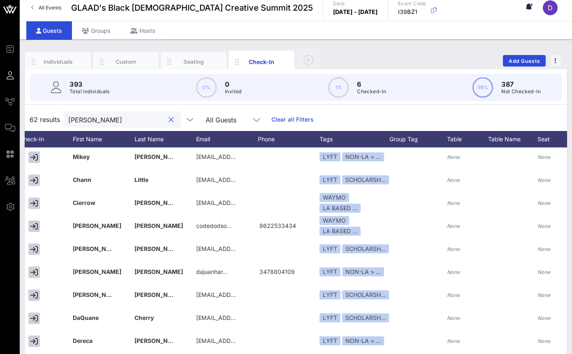
click at [109, 122] on input "[PERSON_NAME]" at bounding box center [116, 119] width 96 height 11
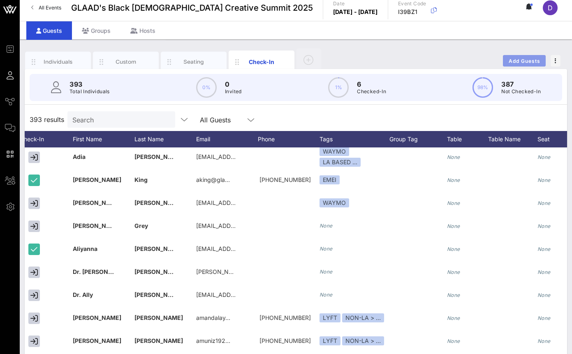
click at [528, 64] on button "Add Guests" at bounding box center [524, 61] width 43 height 12
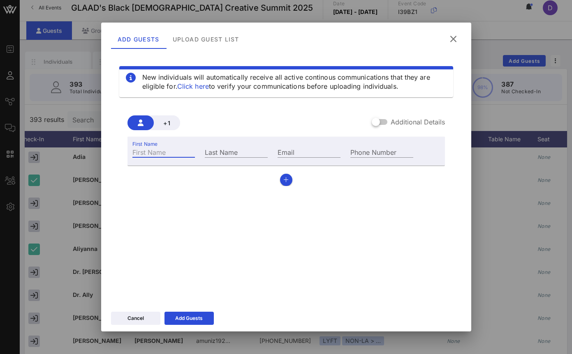
click at [150, 154] on input "First Name" at bounding box center [163, 152] width 63 height 11
paste input "[PERSON_NAME]"
drag, startPoint x: 157, startPoint y: 152, endPoint x: 192, endPoint y: 154, distance: 35.0
click at [192, 154] on div "First Name [PERSON_NAME]" at bounding box center [163, 152] width 63 height 11
type input "[PERSON_NAME]"
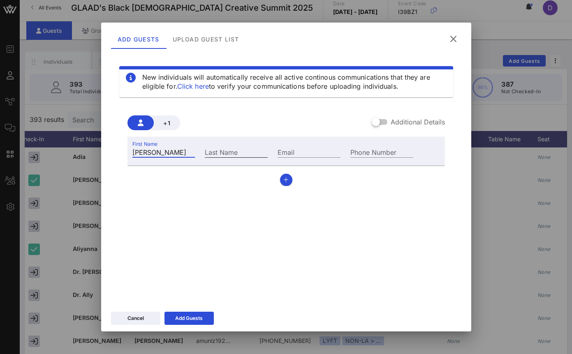
click at [224, 152] on input "Last Name" at bounding box center [236, 152] width 63 height 11
paste input "[PERSON_NAME]"
type input "[PERSON_NAME]"
click at [456, 39] on icon at bounding box center [453, 39] width 12 height 11
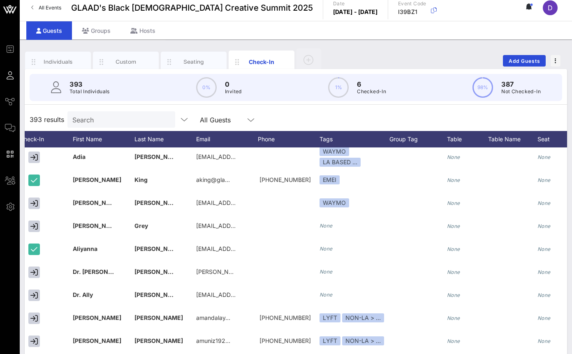
click at [120, 124] on input "Search" at bounding box center [120, 119] width 96 height 11
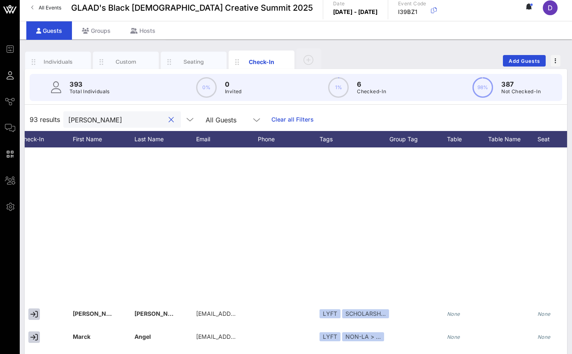
scroll to position [1550, 74]
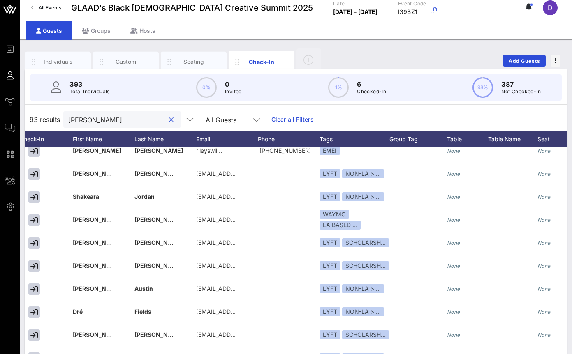
click at [86, 120] on input "[PERSON_NAME]" at bounding box center [116, 119] width 96 height 11
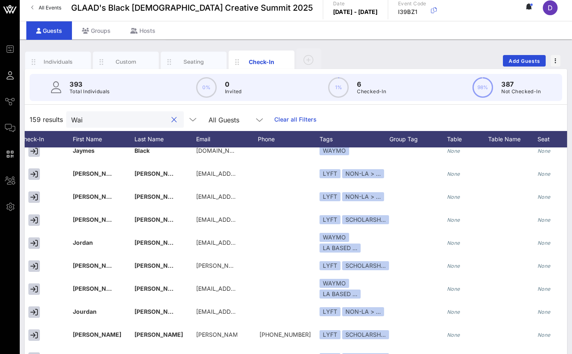
scroll to position [1480, 74]
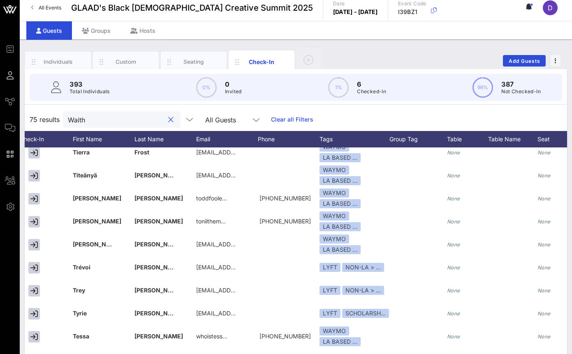
type input "[PERSON_NAME]"
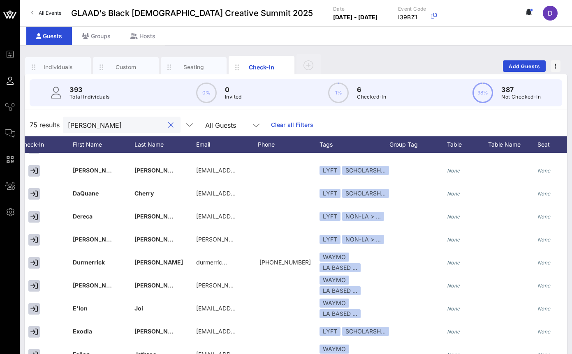
scroll to position [217, 74]
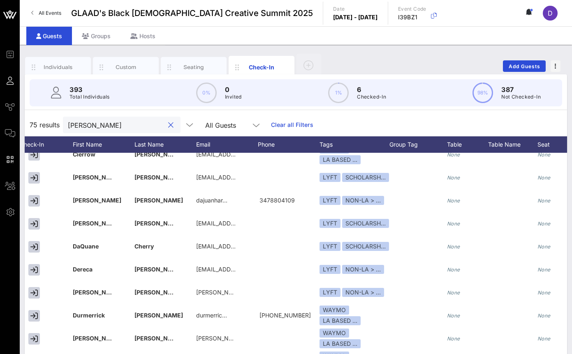
click at [80, 125] on input "[PERSON_NAME]" at bounding box center [116, 125] width 96 height 11
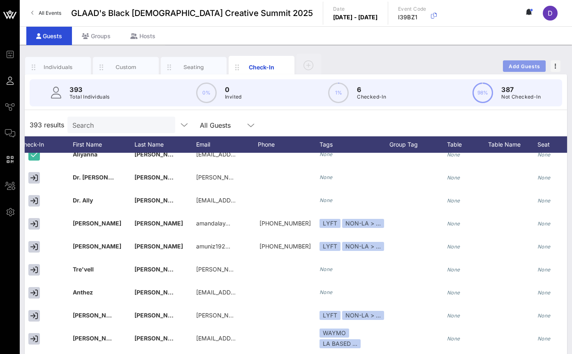
click at [528, 60] on button "Add Guests" at bounding box center [524, 66] width 43 height 12
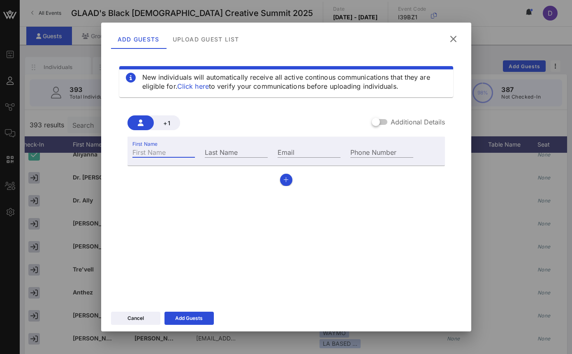
click at [164, 157] on input "First Name" at bounding box center [163, 152] width 63 height 11
type input "[PERSON_NAME]"
click at [236, 147] on input "Waith" at bounding box center [236, 152] width 63 height 11
click at [229, 155] on input "Waith" at bounding box center [236, 152] width 63 height 11
type input "[PERSON_NAME]"
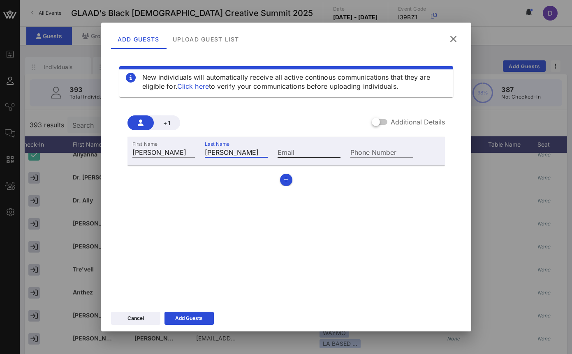
click at [311, 150] on input "Email" at bounding box center [308, 152] width 63 height 11
paste input "[EMAIL_ADDRESS][DOMAIN_NAME]"
type input "[EMAIL_ADDRESS][DOMAIN_NAME]"
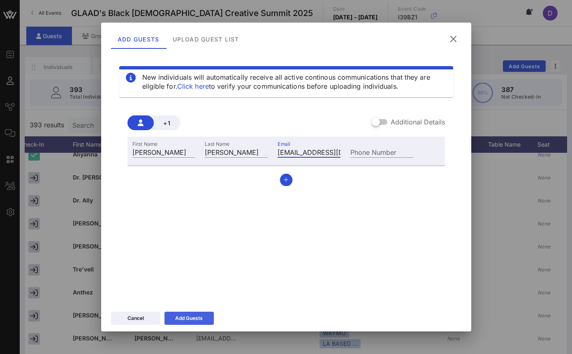
click at [196, 323] on button "Add Guests" at bounding box center [188, 318] width 49 height 13
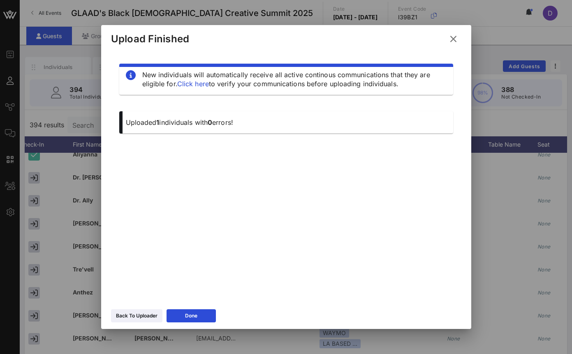
click at [451, 44] on icon at bounding box center [453, 39] width 11 height 10
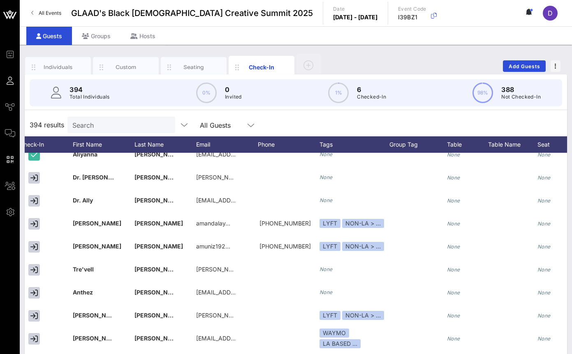
click at [104, 133] on div "394 results Search All Guests" at bounding box center [296, 124] width 542 height 23
click at [102, 125] on input "text" at bounding box center [120, 125] width 96 height 11
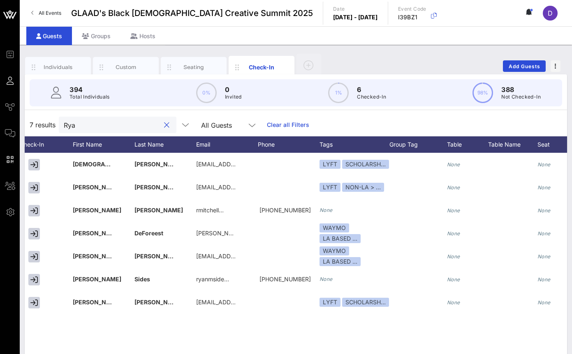
scroll to position [0, 74]
click at [91, 127] on input "[PERSON_NAME]" at bounding box center [112, 125] width 96 height 11
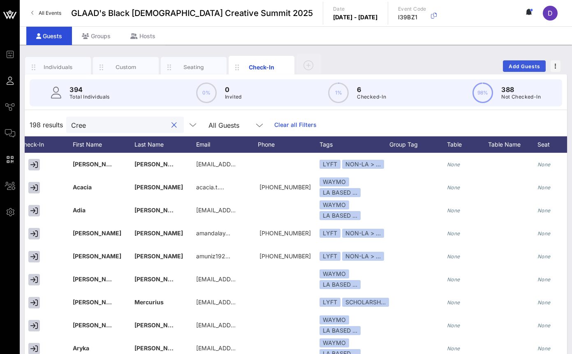
type input "Cree"
click at [520, 68] on span "Add Guests" at bounding box center [524, 66] width 32 height 6
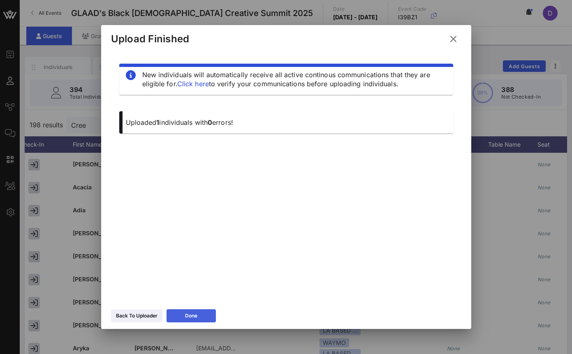
click at [186, 314] on div "Done" at bounding box center [191, 316] width 12 height 8
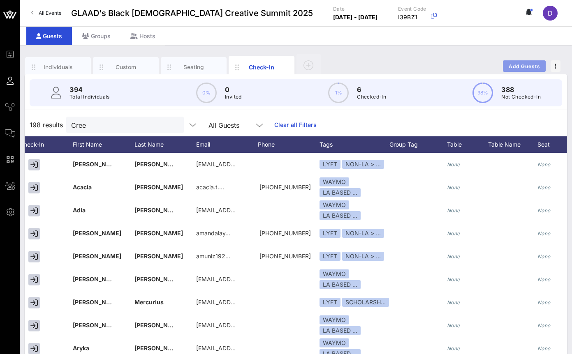
click at [526, 69] on span "Add Guests" at bounding box center [524, 66] width 32 height 6
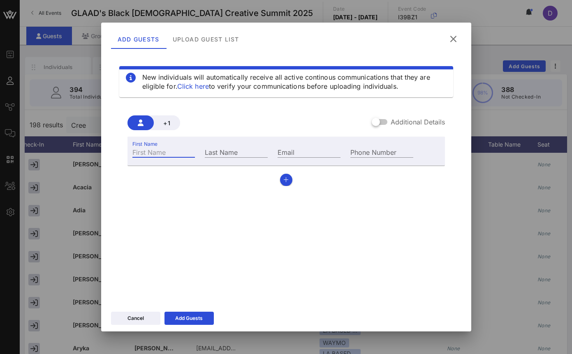
click at [159, 154] on input "First Name" at bounding box center [163, 152] width 63 height 11
type input "Cree"
type input "Summer"
click at [316, 150] on input "Email" at bounding box center [308, 152] width 63 height 11
paste input "[EMAIL_ADDRESS][DOMAIN_NAME]"
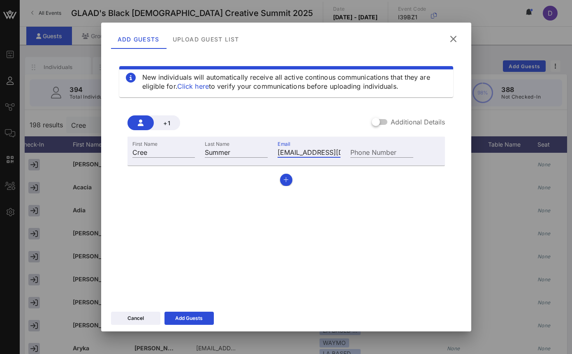
scroll to position [0, 16]
type input "[EMAIL_ADDRESS][DOMAIN_NAME]"
click at [183, 320] on div "Add Guests" at bounding box center [189, 318] width 28 height 8
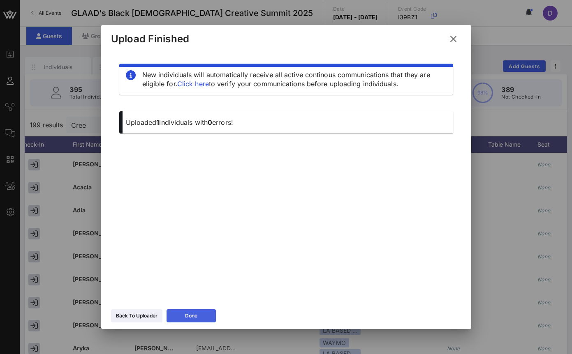
click at [186, 319] on div "Done" at bounding box center [191, 316] width 12 height 8
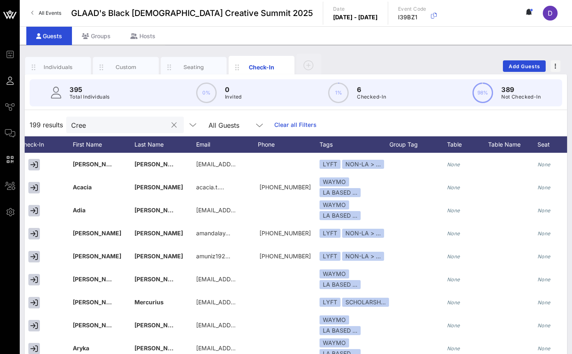
click at [116, 117] on div "Cree" at bounding box center [119, 125] width 96 height 16
click at [115, 127] on input "Cree" at bounding box center [119, 125] width 96 height 11
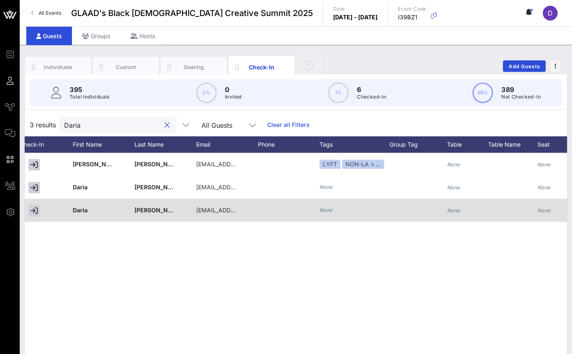
type input "Daria"
click at [330, 209] on icon "None" at bounding box center [325, 210] width 13 height 6
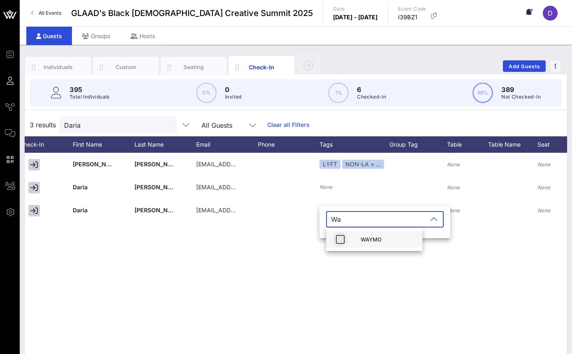
type input "Wa"
click at [342, 242] on icon "button" at bounding box center [340, 240] width 10 height 10
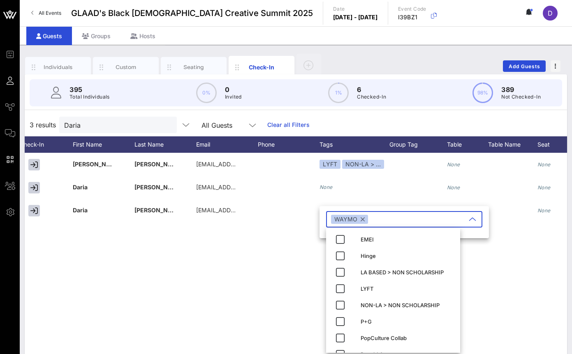
click at [258, 275] on div "D [PERSON_NAME] [EMAIL_ADDRESS][DOMAIN_NAME] LYFT NON-LA > … None None NON-LA >…" at bounding box center [296, 276] width 542 height 247
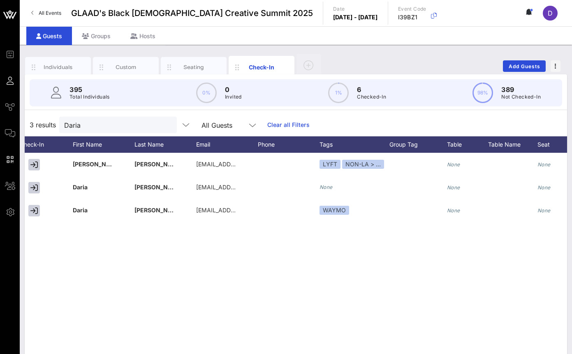
click at [115, 134] on div "3 results Daria All Guests Clear all Filters" at bounding box center [296, 124] width 542 height 23
click at [111, 125] on input "Daria" at bounding box center [112, 125] width 96 height 11
paste input "[EMAIL_ADDRESS][DOMAIN_NAME]"
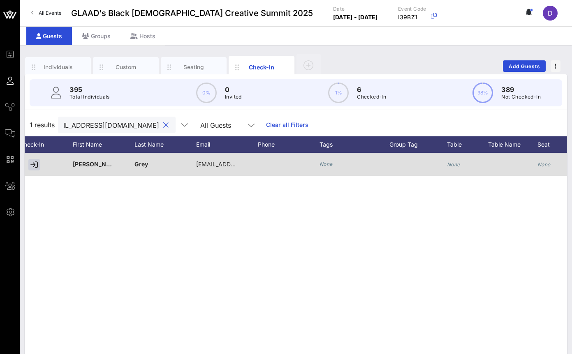
type input "[EMAIL_ADDRESS][DOMAIN_NAME]"
click at [327, 168] on div "None" at bounding box center [325, 164] width 13 height 8
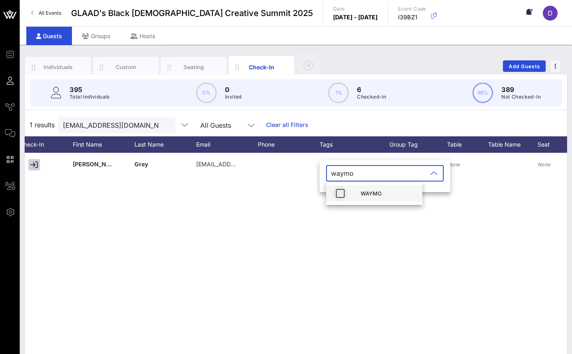
type input "waymo"
click at [343, 195] on icon "button" at bounding box center [340, 194] width 10 height 10
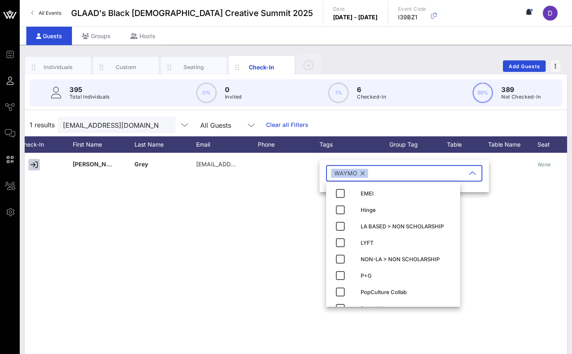
click at [236, 273] on div "A [PERSON_NAME] [EMAIL_ADDRESS][DOMAIN_NAME] None None None BQCS SPEAKER None" at bounding box center [296, 276] width 542 height 247
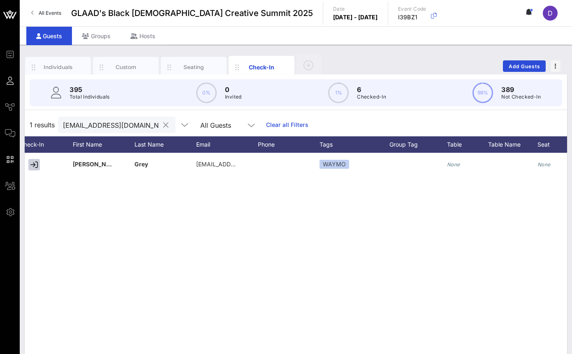
click at [91, 126] on input "[EMAIL_ADDRESS][DOMAIN_NAME]" at bounding box center [111, 125] width 96 height 11
paste input "Isis"
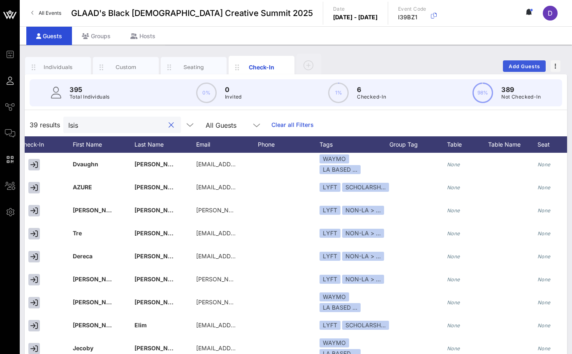
type input "Isis"
click at [513, 65] on span "Add Guests" at bounding box center [524, 66] width 32 height 6
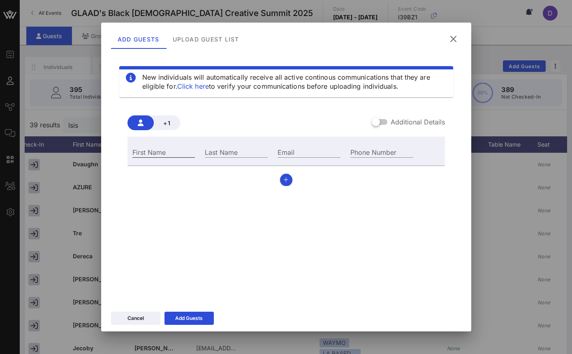
click at [168, 151] on input "First Name" at bounding box center [163, 152] width 63 height 11
type input "Isis"
paste input "King"
type input "King"
click at [298, 136] on div "+1 Additional Details First Name [PERSON_NAME] Last Name [PERSON_NAME] Email Ph…" at bounding box center [285, 151] width 317 height 71
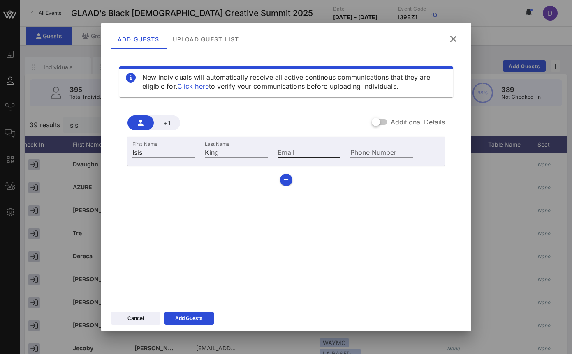
click at [296, 152] on input "Email" at bounding box center [308, 152] width 63 height 11
paste input "[PERSON_NAME][EMAIL_ADDRESS][DOMAIN_NAME]"
type input "[PERSON_NAME][EMAIL_ADDRESS][DOMAIN_NAME]"
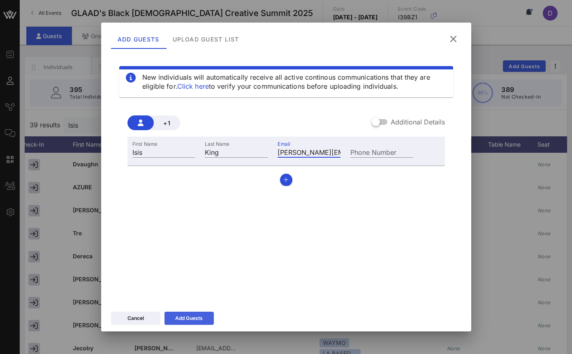
click at [183, 321] on div "Add Guests" at bounding box center [189, 318] width 28 height 8
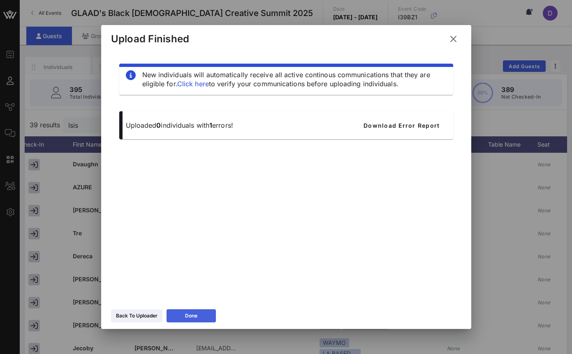
click at [187, 315] on div "Done" at bounding box center [191, 316] width 12 height 8
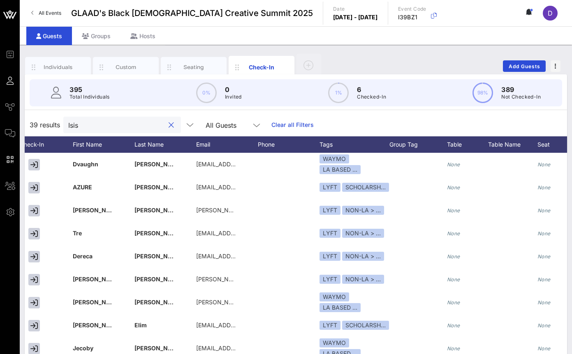
click at [114, 127] on input "Isis" at bounding box center [116, 125] width 96 height 11
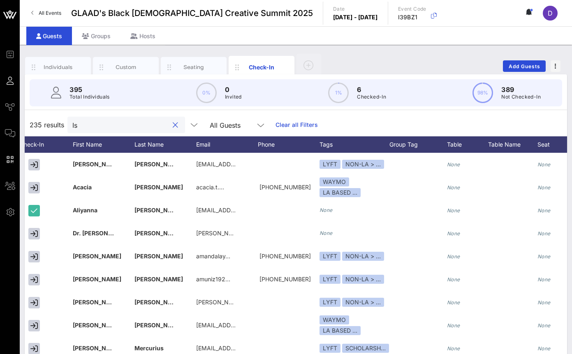
type input "I"
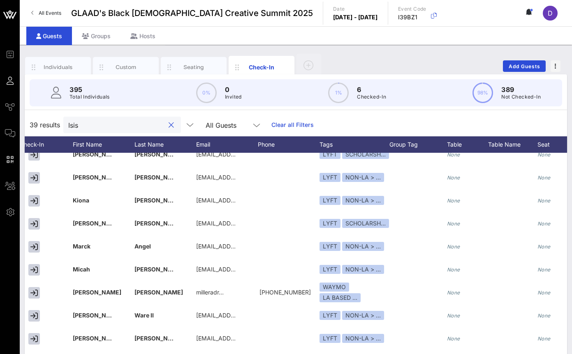
scroll to position [467, 74]
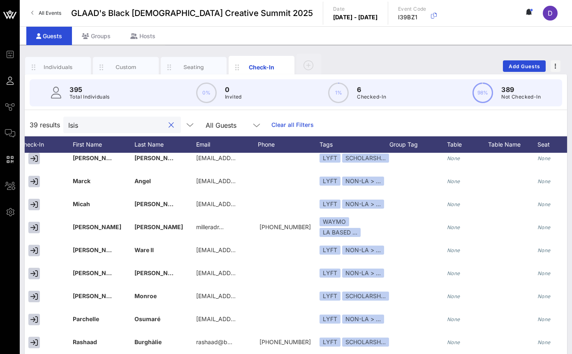
click at [79, 125] on input "Isis" at bounding box center [116, 125] width 96 height 11
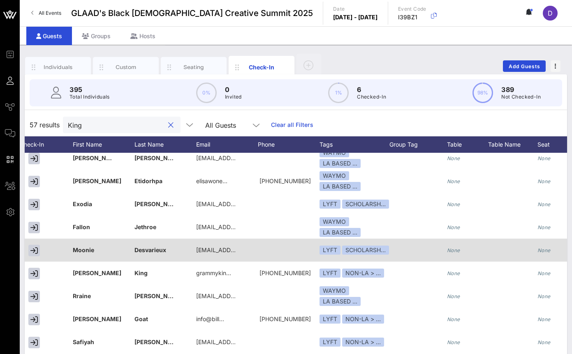
scroll to position [520, 74]
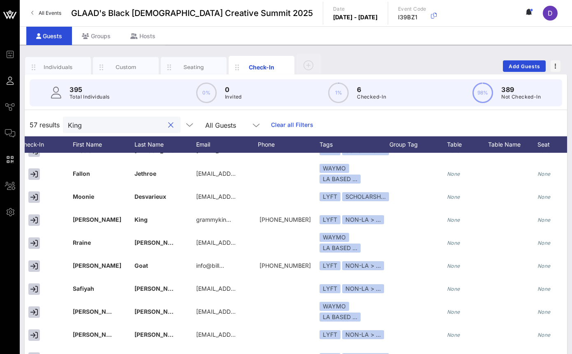
click at [119, 129] on input "King" at bounding box center [116, 125] width 96 height 11
paste input "[PERSON_NAME][EMAIL_ADDRESS][DOMAIN_NAME]"
type input "[PERSON_NAME][EMAIL_ADDRESS][DOMAIN_NAME]"
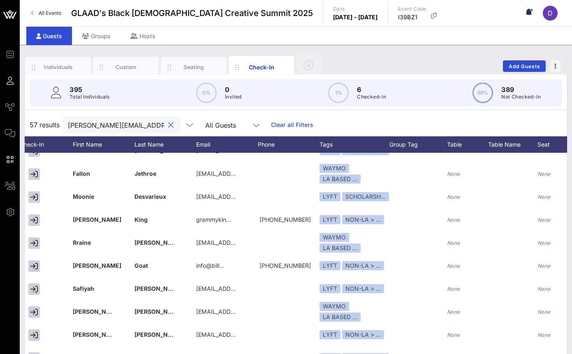
scroll to position [0, 0]
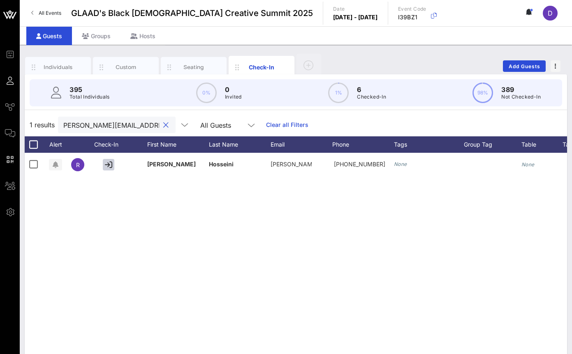
click at [163, 125] on button "clear icon" at bounding box center [165, 125] width 5 height 8
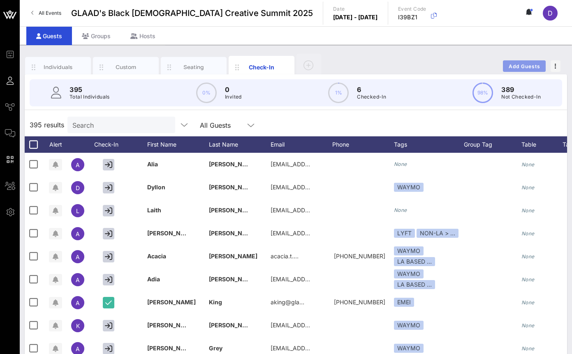
click at [518, 64] on span "Add Guests" at bounding box center [524, 66] width 32 height 6
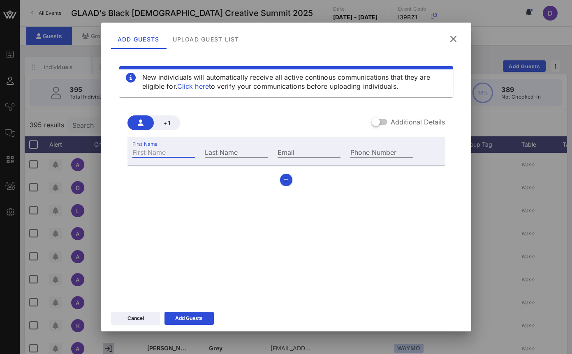
click at [180, 151] on input "First Name" at bounding box center [163, 152] width 63 height 11
type input "Isis"
type input "King"
click at [188, 317] on icon at bounding box center [188, 319] width 7 height 6
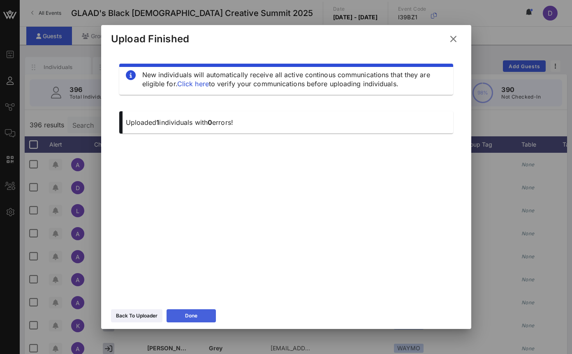
click at [188, 317] on div "Done" at bounding box center [191, 316] width 12 height 8
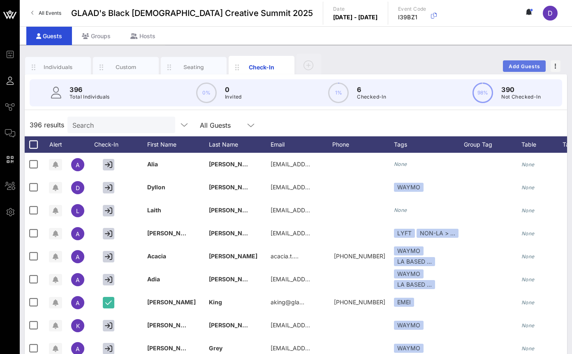
click at [523, 68] on span "Add Guests" at bounding box center [524, 66] width 32 height 6
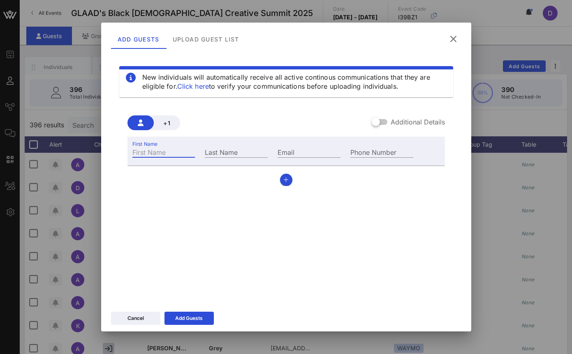
click at [177, 148] on input "First Name" at bounding box center [163, 152] width 63 height 11
paste input "Peppermint"
type input "Peppermint"
click at [287, 149] on div "Email" at bounding box center [308, 152] width 63 height 11
paste input "[EMAIL_ADDRESS][DOMAIN_NAME]"
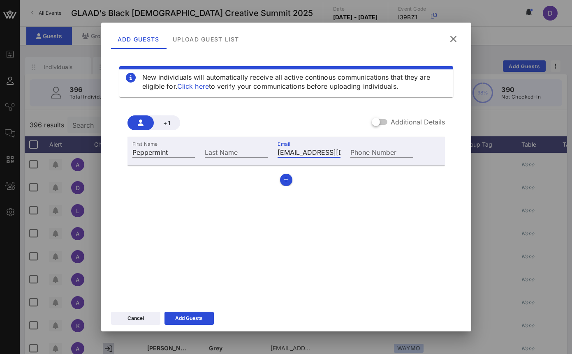
scroll to position [0, 25]
type input "[EMAIL_ADDRESS][DOMAIN_NAME]"
click at [204, 318] on button "Add Guests" at bounding box center [188, 318] width 49 height 13
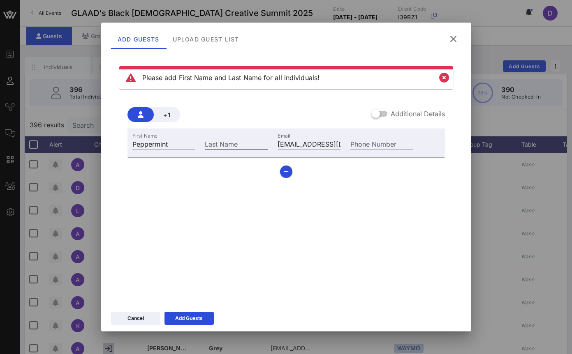
click at [227, 149] on div "Last Name" at bounding box center [236, 144] width 63 height 11
type input "N/A"
click at [198, 324] on button "Add Guests" at bounding box center [188, 318] width 49 height 13
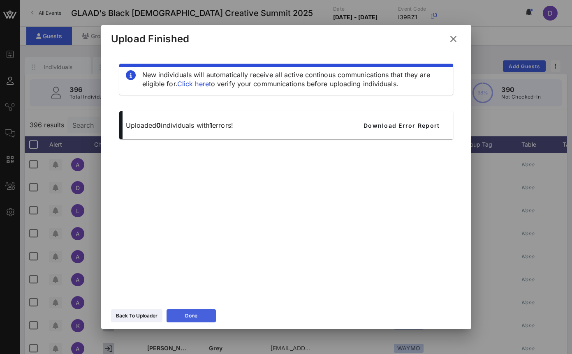
click at [193, 321] on button "Done" at bounding box center [190, 316] width 49 height 13
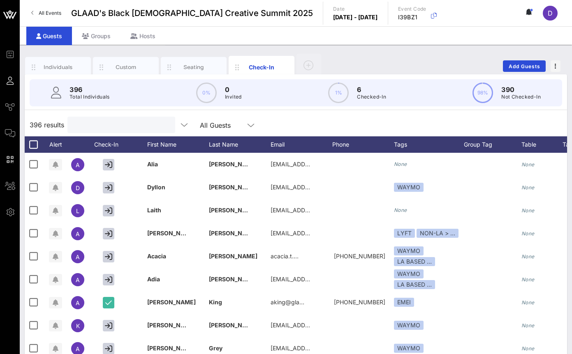
click at [106, 127] on input "text" at bounding box center [120, 125] width 96 height 11
click at [539, 64] on span "Add Guests" at bounding box center [524, 66] width 32 height 6
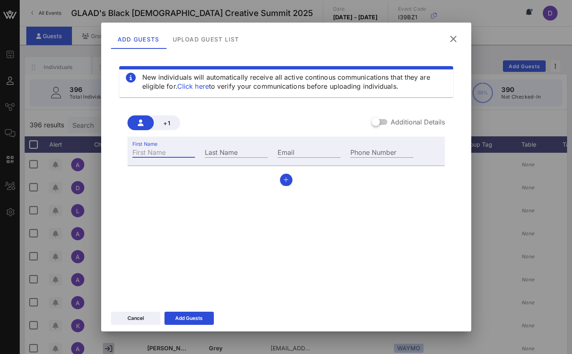
click at [180, 150] on input "First Name" at bounding box center [163, 152] width 63 height 11
paste input "[PERSON_NAME]"
drag, startPoint x: 157, startPoint y: 152, endPoint x: 181, endPoint y: 152, distance: 24.3
click at [181, 152] on input "[PERSON_NAME]" at bounding box center [163, 152] width 63 height 11
drag, startPoint x: 152, startPoint y: 152, endPoint x: 183, endPoint y: 153, distance: 30.8
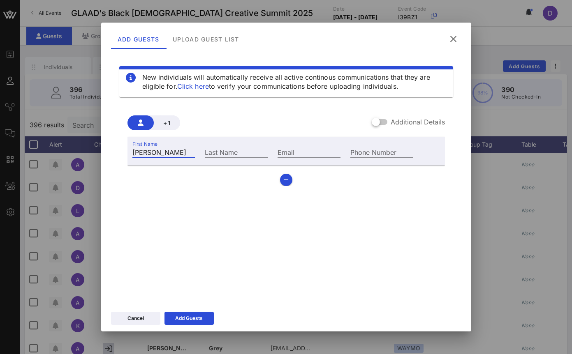
click at [183, 153] on input "[PERSON_NAME]" at bounding box center [163, 152] width 63 height 11
type input "Nicco"
click at [217, 151] on input "Last Name" at bounding box center [236, 152] width 63 height 11
paste input "[PERSON_NAME]"
click at [210, 152] on input "[PERSON_NAME]" at bounding box center [236, 152] width 63 height 11
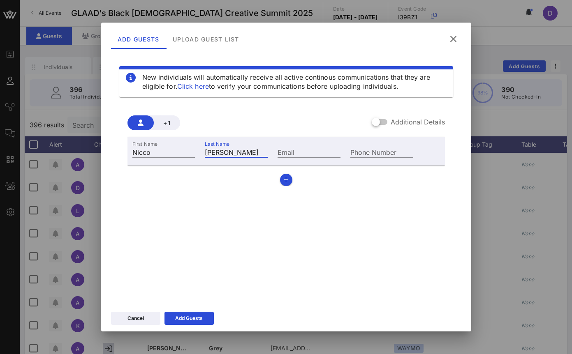
type input "[PERSON_NAME]"
click at [298, 153] on input "Email" at bounding box center [308, 152] width 63 height 11
paste input "[EMAIL_ADDRESS][DOMAIN_NAME]"
type input "[EMAIL_ADDRESS][DOMAIN_NAME]"
click at [199, 315] on div "Add Guests" at bounding box center [189, 318] width 28 height 8
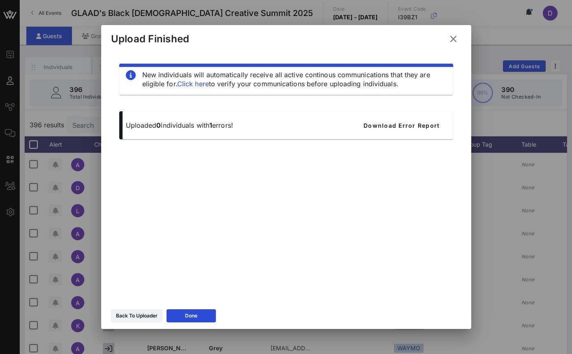
click at [453, 39] on icon at bounding box center [453, 39] width 11 height 10
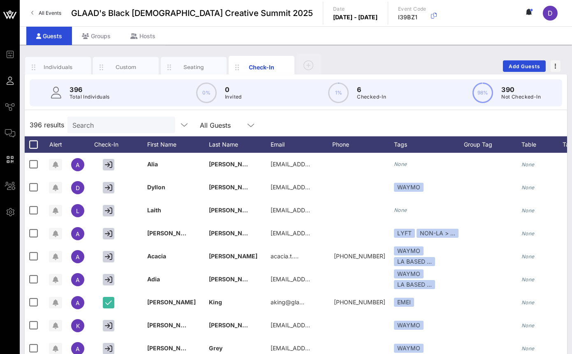
click at [115, 119] on div "Search" at bounding box center [120, 125] width 96 height 16
paste input "[PERSON_NAME] [PERSON_NAME]"
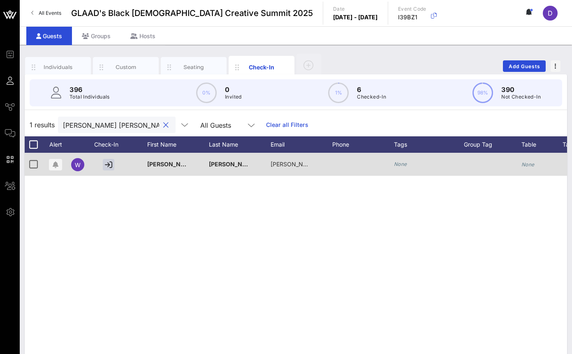
type input "[PERSON_NAME] [PERSON_NAME]"
click at [395, 166] on icon "None" at bounding box center [400, 164] width 13 height 6
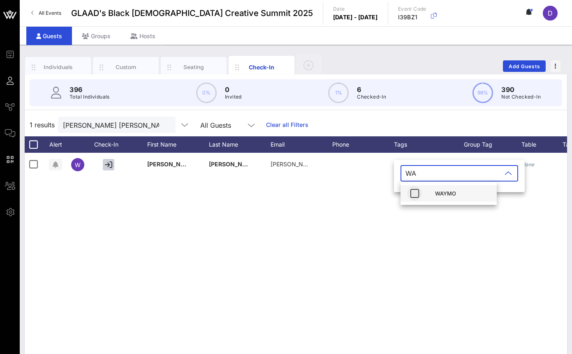
type input "WA"
click at [414, 196] on icon "button" at bounding box center [414, 194] width 10 height 10
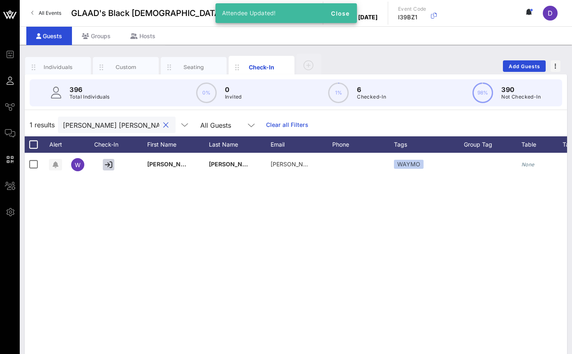
click at [90, 122] on input "[PERSON_NAME] [PERSON_NAME]" at bounding box center [111, 125] width 96 height 11
paste input "[EMAIL_ADDRESS][DOMAIN_NAME]"
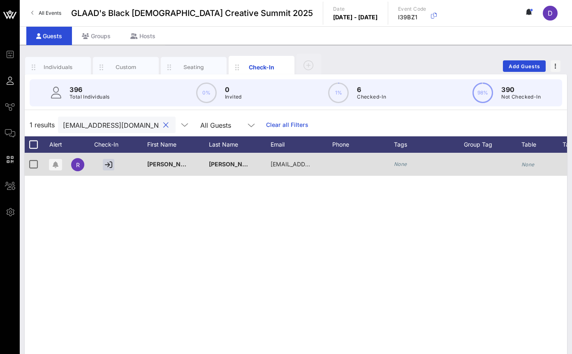
type input "[EMAIL_ADDRESS][DOMAIN_NAME]"
click at [400, 163] on icon "None" at bounding box center [400, 164] width 13 height 6
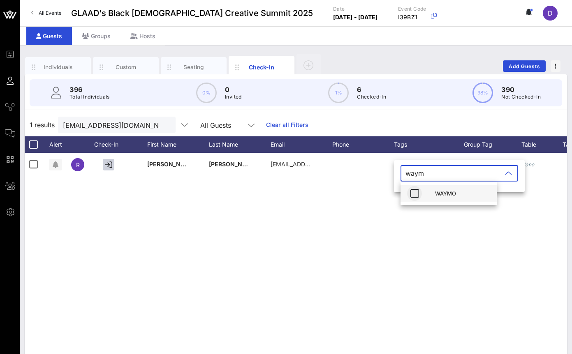
type input "waym"
click at [413, 196] on icon "button" at bounding box center [414, 194] width 10 height 10
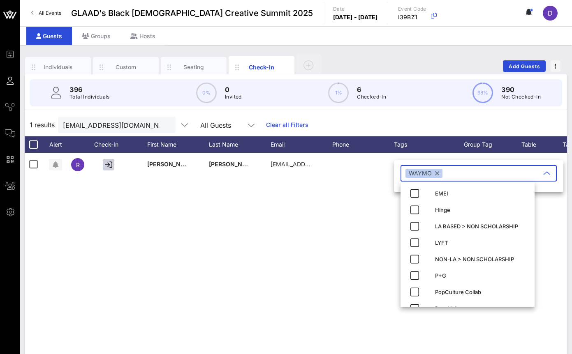
click at [321, 247] on div "R [PERSON_NAME] [EMAIL_ADDRESS][DOMAIN_NAME] None None None BQCS SPEAKER None" at bounding box center [296, 276] width 542 height 247
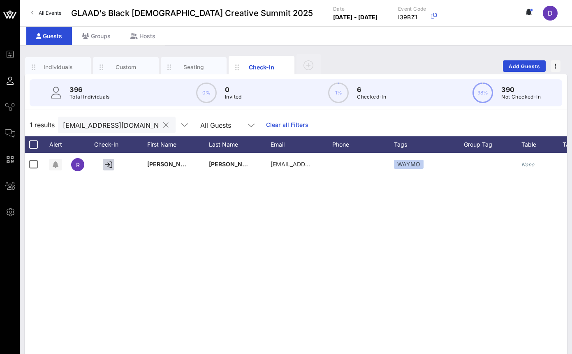
click at [125, 119] on div "[EMAIL_ADDRESS][DOMAIN_NAME]" at bounding box center [111, 125] width 96 height 16
click at [125, 125] on input "[EMAIL_ADDRESS][DOMAIN_NAME]" at bounding box center [111, 125] width 96 height 11
paste input "phonz@spill-app"
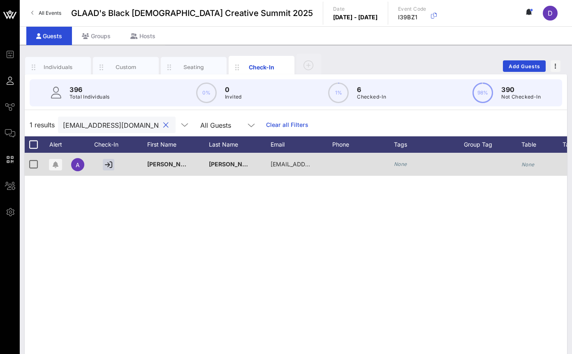
type input "[EMAIL_ADDRESS][DOMAIN_NAME]"
click at [398, 164] on icon "None" at bounding box center [400, 164] width 13 height 6
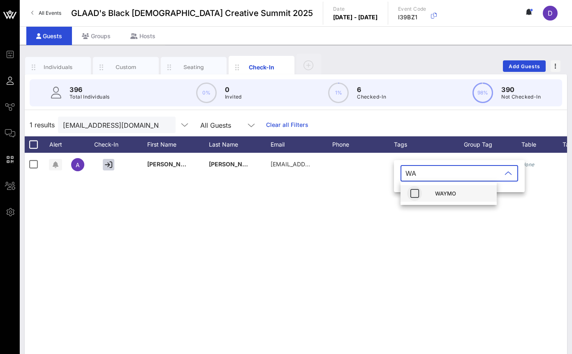
type input "WA"
click at [414, 196] on icon "button" at bounding box center [414, 194] width 10 height 10
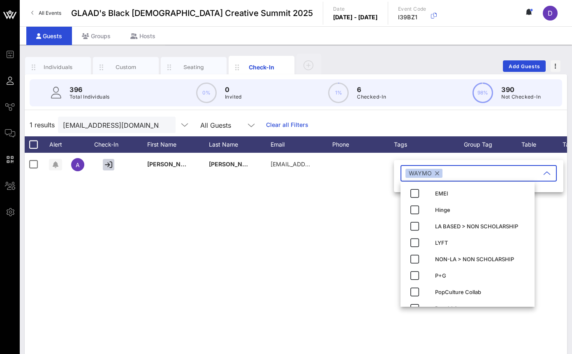
click at [352, 247] on div "A [PERSON_NAME] [EMAIL_ADDRESS][DOMAIN_NAME] None None None BQCS SPEAKER None" at bounding box center [296, 276] width 542 height 247
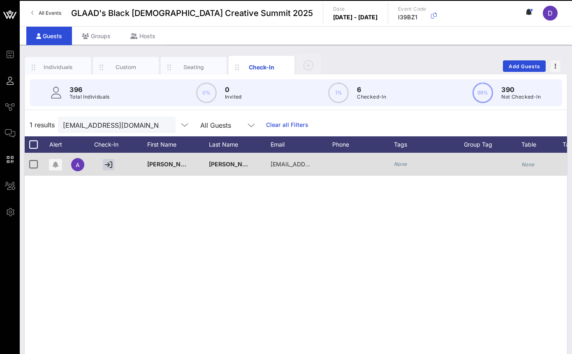
click at [402, 162] on icon "None" at bounding box center [400, 164] width 13 height 6
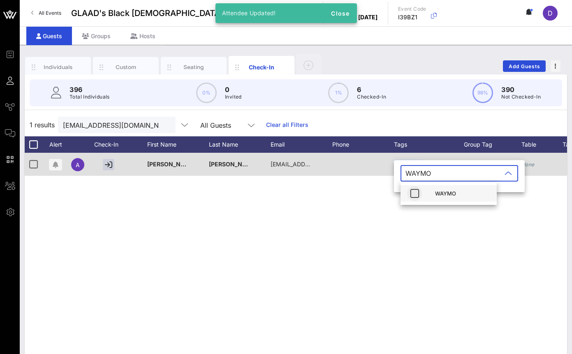
type input "WAYMO"
click at [418, 193] on icon "button" at bounding box center [414, 194] width 10 height 10
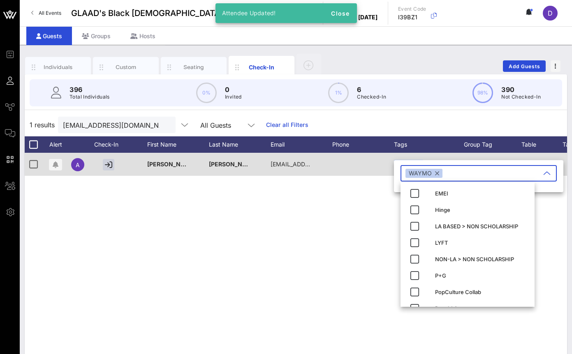
click at [382, 235] on div "A [PERSON_NAME] [EMAIL_ADDRESS][DOMAIN_NAME] WAYMO None None BQCS SPEAKER None" at bounding box center [296, 276] width 542 height 247
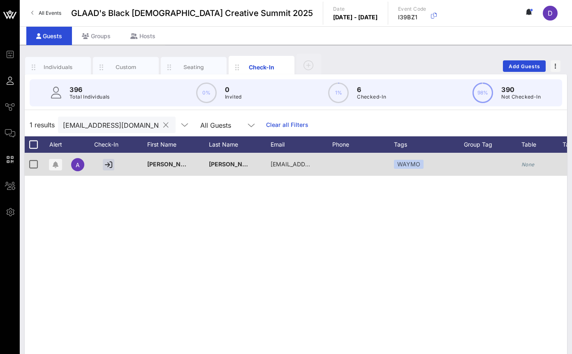
click at [113, 128] on input "[EMAIL_ADDRESS][DOMAIN_NAME]" at bounding box center [111, 125] width 96 height 11
paste input "shira@whatstrending"
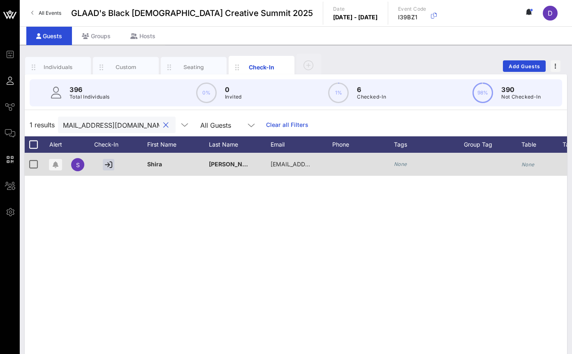
type input "[EMAIL_ADDRESS][DOMAIN_NAME]"
click at [400, 165] on icon "None" at bounding box center [400, 164] width 13 height 6
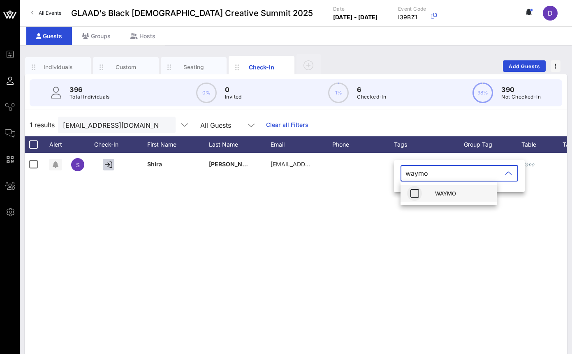
type input "waymo"
click at [416, 194] on icon "button" at bounding box center [414, 194] width 10 height 10
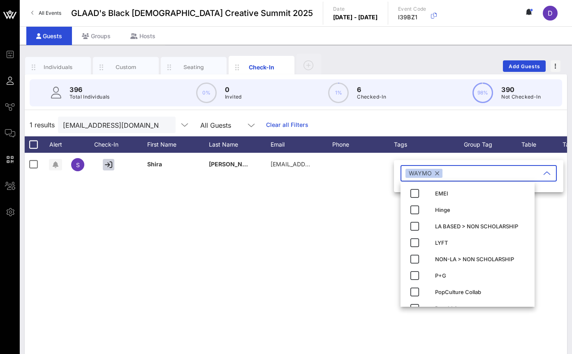
click at [364, 281] on div "S [PERSON_NAME] [PERSON_NAME][EMAIL_ADDRESS][DOMAIN_NAME] None None None BQCS S…" at bounding box center [296, 276] width 542 height 247
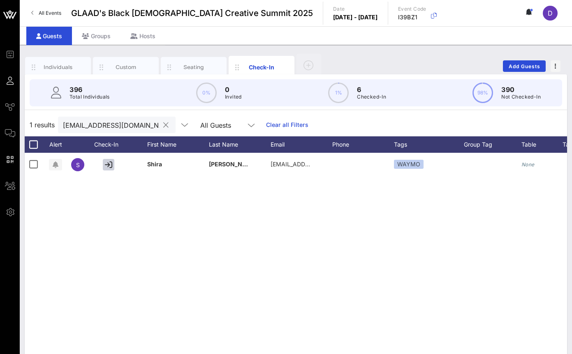
click at [98, 120] on input "[EMAIL_ADDRESS][DOMAIN_NAME]" at bounding box center [111, 125] width 96 height 11
paste input "[EMAIL_ADDRESS]"
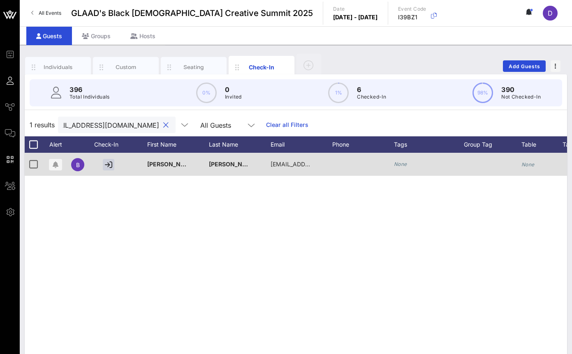
type input "[EMAIL_ADDRESS][DOMAIN_NAME]"
click at [407, 165] on div "None" at bounding box center [429, 164] width 70 height 23
click at [400, 165] on icon "None" at bounding box center [400, 164] width 13 height 6
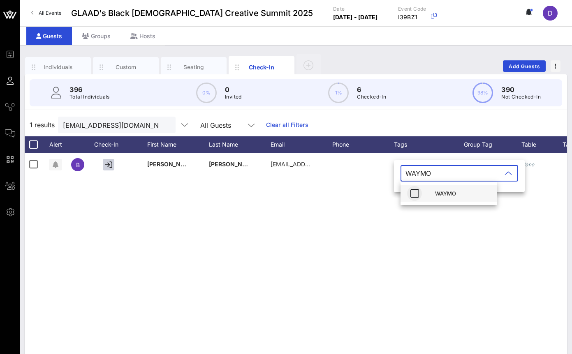
type input "WAYMO"
click at [414, 194] on icon "button" at bounding box center [414, 194] width 10 height 10
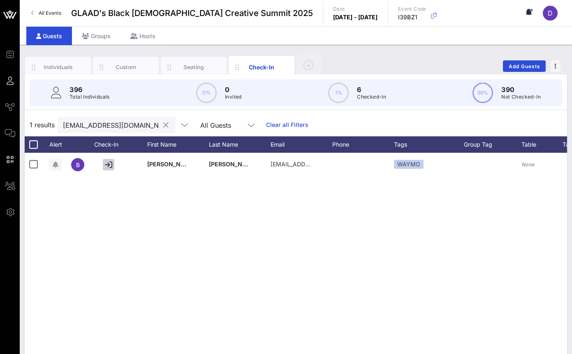
click at [118, 122] on input "[EMAIL_ADDRESS][DOMAIN_NAME]" at bounding box center [111, 125] width 96 height 11
paste input "pierre.[PERSON_NAME]"
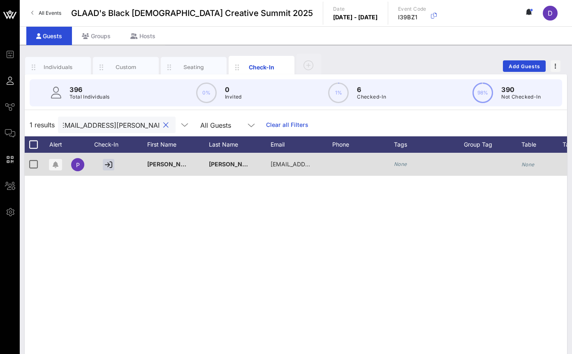
type input "[EMAIL_ADDRESS][PERSON_NAME][DOMAIN_NAME]"
click at [396, 159] on div "None" at bounding box center [429, 164] width 70 height 23
click at [398, 166] on icon "None" at bounding box center [400, 164] width 13 height 6
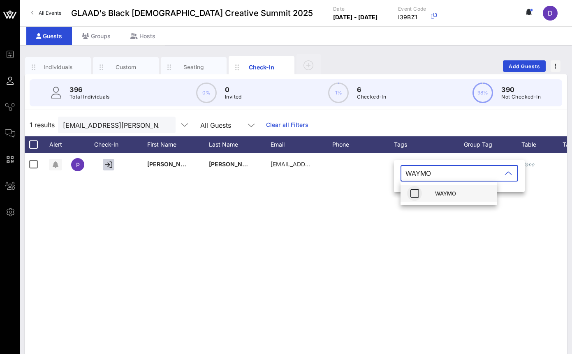
type input "WAYMO"
click at [416, 196] on icon "button" at bounding box center [414, 194] width 10 height 10
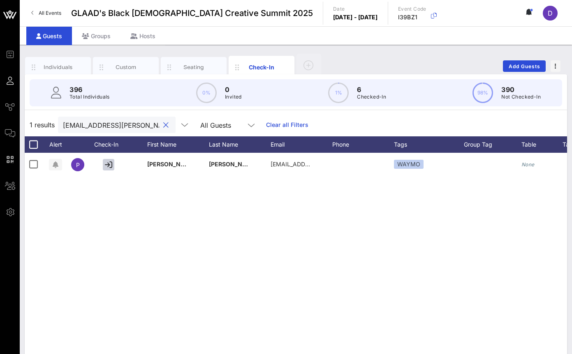
click at [108, 127] on input "[EMAIL_ADDRESS][PERSON_NAME][DOMAIN_NAME]" at bounding box center [111, 125] width 96 height 11
paste input "[PERSON_NAME]@damnwriteoriginals"
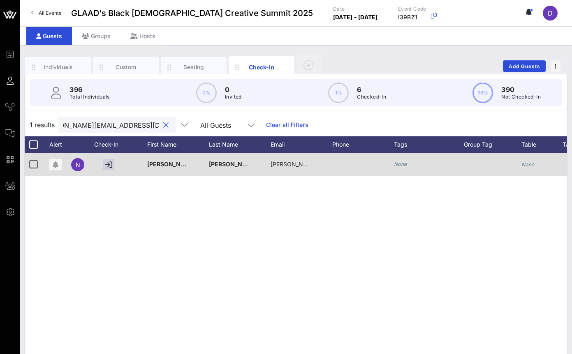
type input "[PERSON_NAME][EMAIL_ADDRESS][DOMAIN_NAME]"
click at [402, 164] on icon "None" at bounding box center [400, 164] width 13 height 6
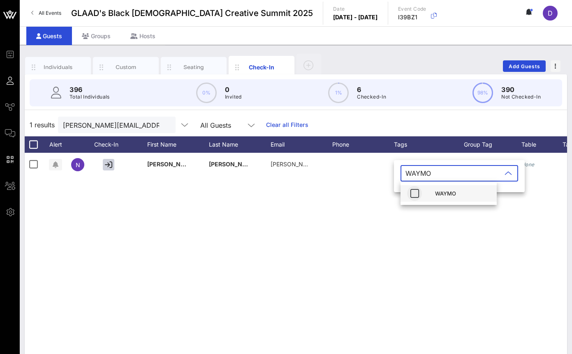
type input "WAYMO"
click at [415, 194] on icon "button" at bounding box center [414, 194] width 10 height 10
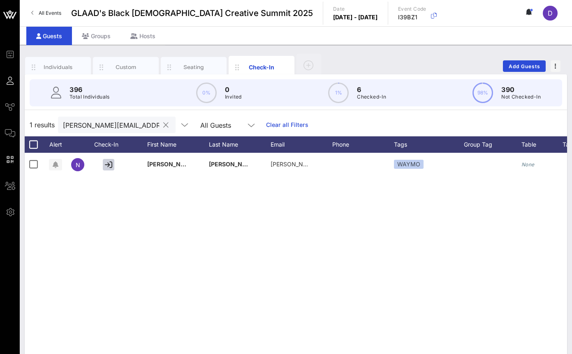
click at [91, 124] on input "[PERSON_NAME][EMAIL_ADDRESS][DOMAIN_NAME]" at bounding box center [111, 125] width 96 height 11
paste input "[PERSON_NAME].[PERSON_NAME]@gilead"
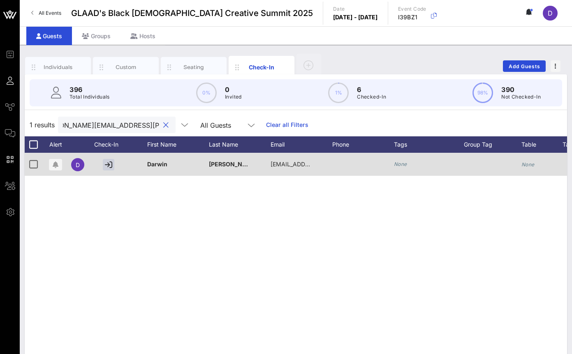
type input "[PERSON_NAME][EMAIL_ADDRESS][PERSON_NAME][DOMAIN_NAME]"
click at [403, 163] on icon "None" at bounding box center [400, 164] width 13 height 6
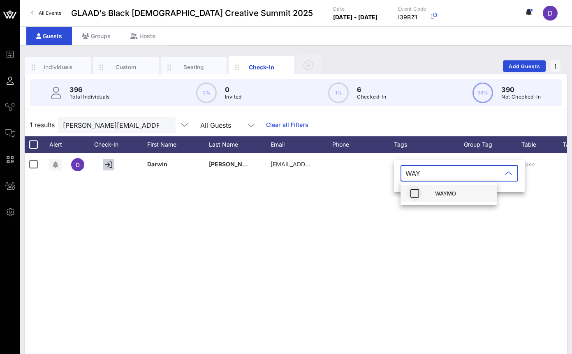
type input "WAY"
click at [416, 194] on icon "button" at bounding box center [414, 194] width 10 height 10
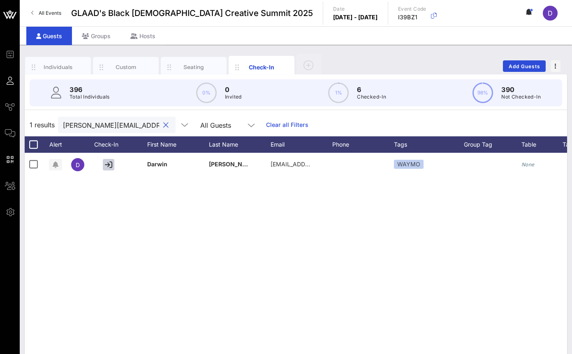
click at [104, 127] on input "[PERSON_NAME][EMAIL_ADDRESS][PERSON_NAME][DOMAIN_NAME]" at bounding box center [111, 125] width 96 height 11
paste input "chaz@octetgroup"
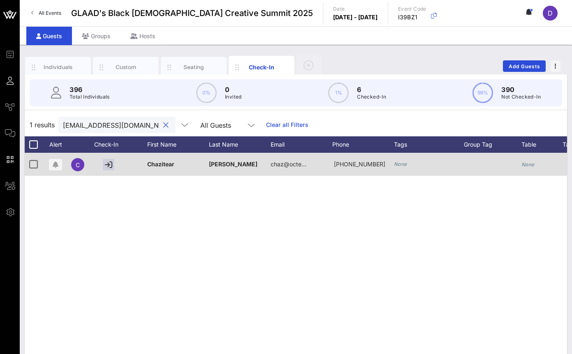
type input "[EMAIL_ADDRESS][DOMAIN_NAME]"
click at [400, 166] on icon "None" at bounding box center [400, 164] width 13 height 6
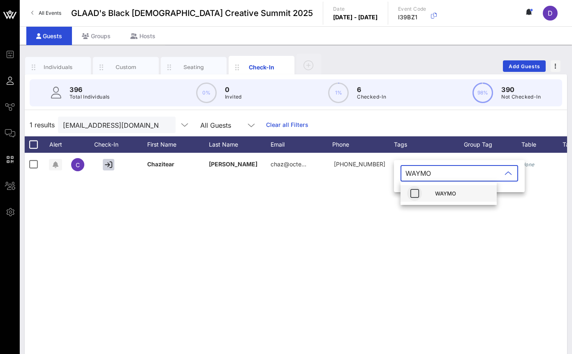
type input "WAYMO"
click at [414, 194] on icon "button" at bounding box center [414, 194] width 10 height 10
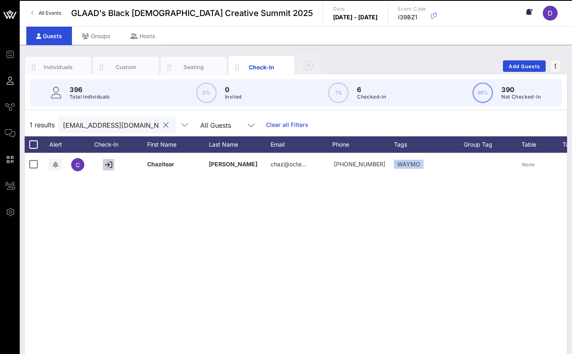
click at [95, 120] on input "[EMAIL_ADDRESS][DOMAIN_NAME]" at bounding box center [111, 125] width 96 height 11
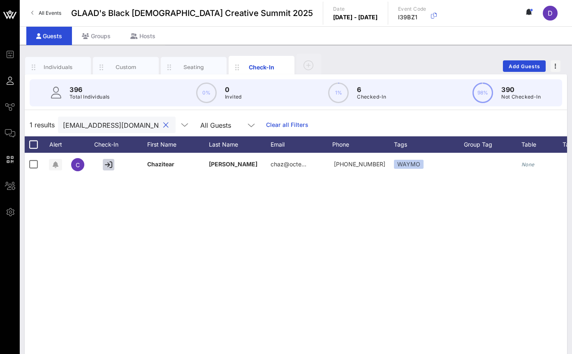
click at [95, 120] on input "[EMAIL_ADDRESS][DOMAIN_NAME]" at bounding box center [111, 125] width 96 height 11
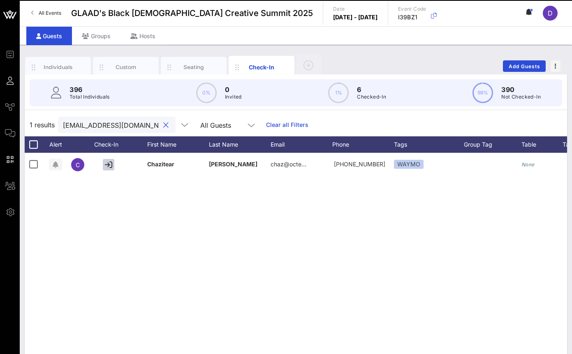
paste input "[EMAIL_ADDRESS]"
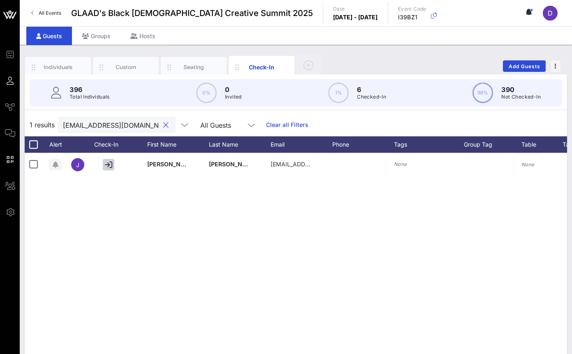
scroll to position [0, 16]
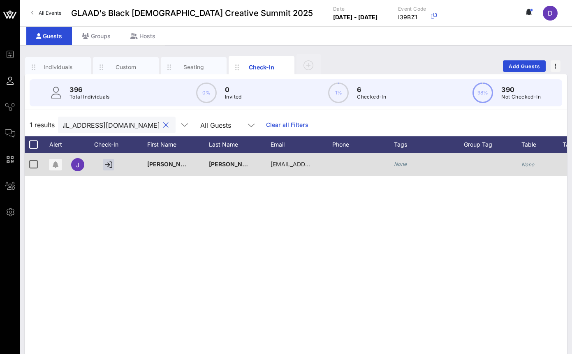
type input "[EMAIL_ADDRESS][DOMAIN_NAME]"
click at [403, 163] on icon "None" at bounding box center [400, 164] width 13 height 6
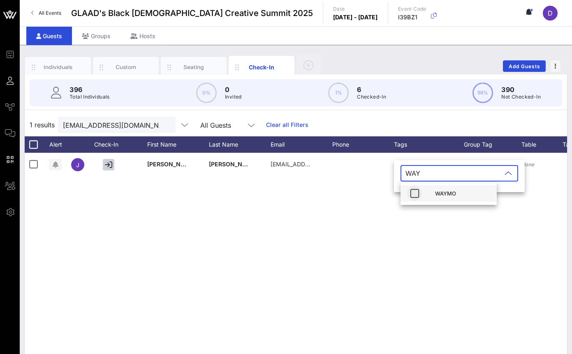
type input "WAY"
click at [411, 195] on icon "button" at bounding box center [414, 194] width 10 height 10
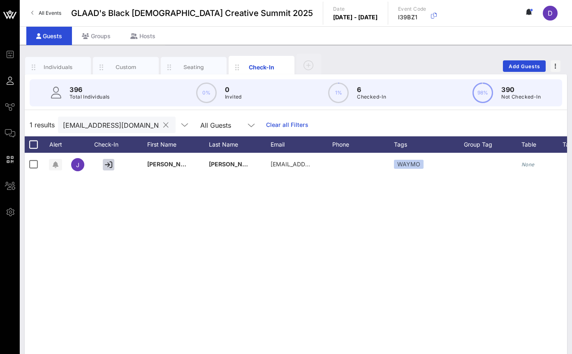
click at [121, 124] on input "[EMAIL_ADDRESS][DOMAIN_NAME]" at bounding box center [111, 125] width 96 height 11
paste input "ashton.legadoe"
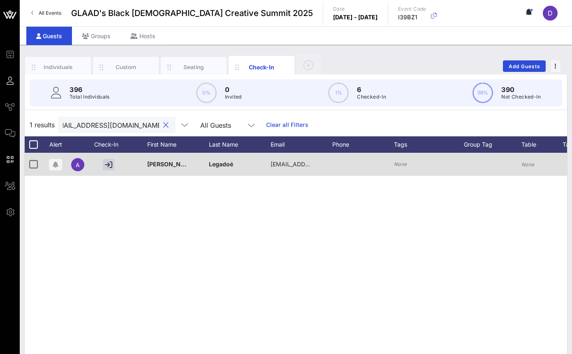
type input "[EMAIL_ADDRESS][DOMAIN_NAME]"
click at [378, 168] on div at bounding box center [363, 164] width 62 height 23
click at [404, 166] on icon "None" at bounding box center [400, 164] width 13 height 6
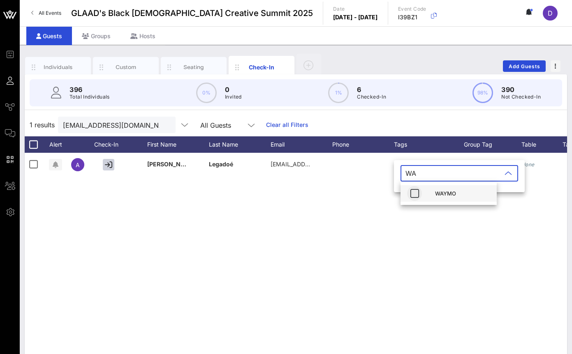
type input "WA"
click at [414, 194] on icon "button" at bounding box center [414, 194] width 10 height 10
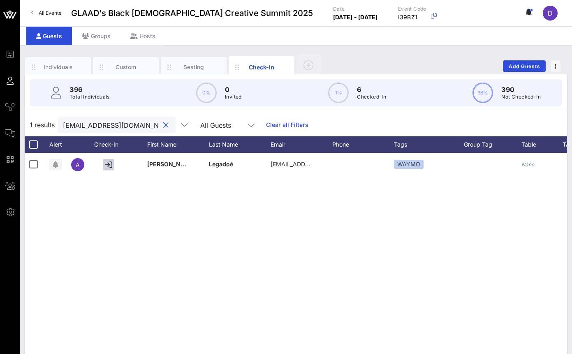
click at [90, 121] on input "[EMAIL_ADDRESS][DOMAIN_NAME]" at bounding box center [111, 125] width 96 height 11
paste input "Alia"
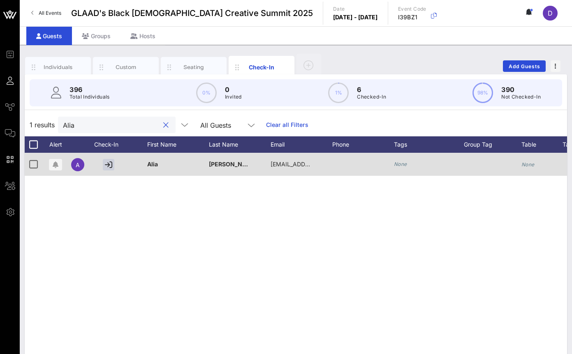
type input "Alia"
click at [402, 164] on icon "None" at bounding box center [400, 164] width 13 height 6
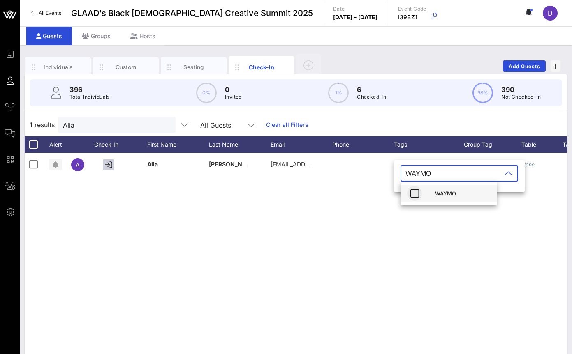
type input "WAYMO"
click at [413, 196] on icon "button" at bounding box center [414, 194] width 10 height 10
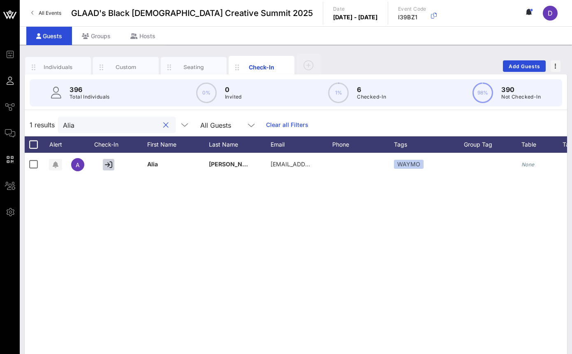
click at [111, 127] on input "Alia" at bounding box center [111, 125] width 96 height 11
paste input "[EMAIL_ADDRESS][DOMAIN_NAME]"
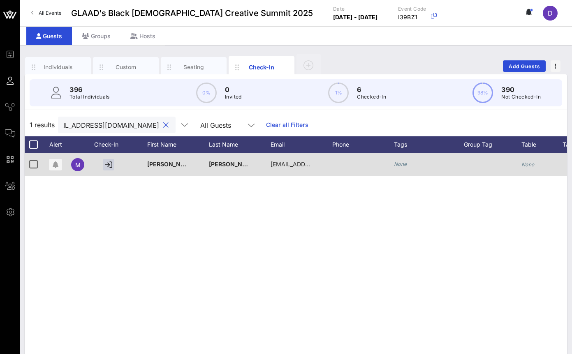
type input "[EMAIL_ADDRESS][DOMAIN_NAME]"
click at [393, 162] on div at bounding box center [363, 164] width 62 height 23
click at [399, 165] on icon "None" at bounding box center [400, 164] width 13 height 6
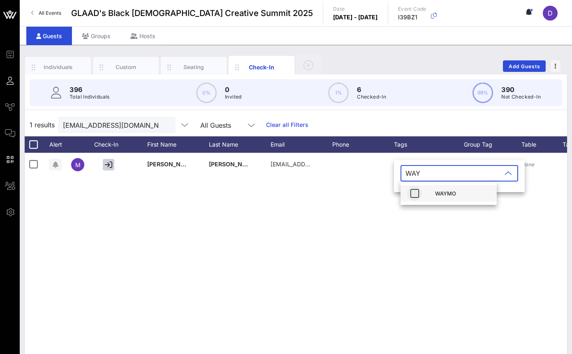
type input "WAY"
click at [416, 195] on icon "button" at bounding box center [414, 194] width 10 height 10
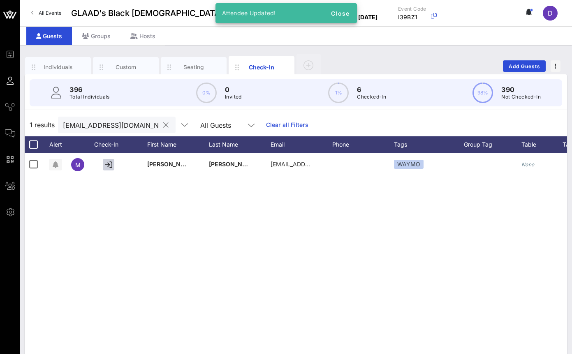
click at [135, 125] on input "[EMAIL_ADDRESS][DOMAIN_NAME]" at bounding box center [111, 125] width 96 height 11
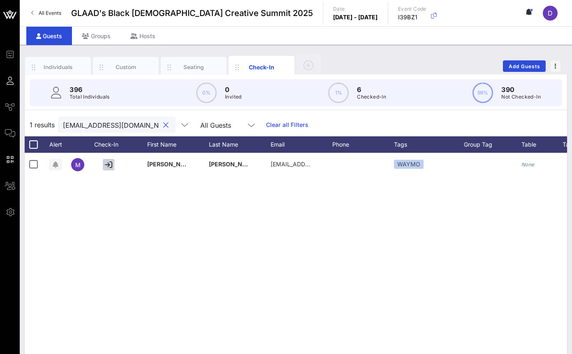
click at [135, 125] on input "[EMAIL_ADDRESS][DOMAIN_NAME]" at bounding box center [111, 125] width 96 height 11
paste input "[EMAIL_ADDRESS]"
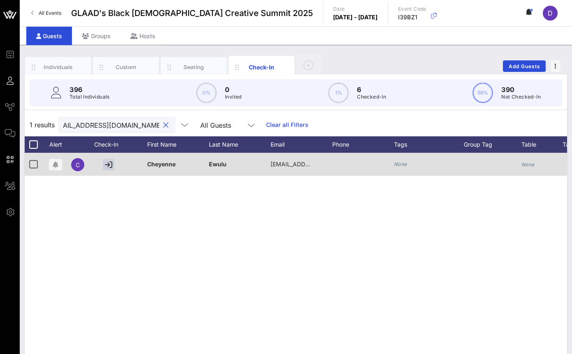
type input "[EMAIL_ADDRESS][DOMAIN_NAME]"
click at [409, 160] on div "None" at bounding box center [429, 164] width 70 height 23
click at [403, 162] on icon "None" at bounding box center [400, 164] width 13 height 6
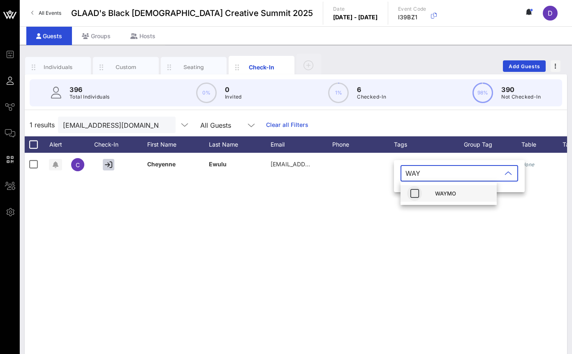
type input "WAY"
click at [413, 194] on icon "button" at bounding box center [414, 194] width 10 height 10
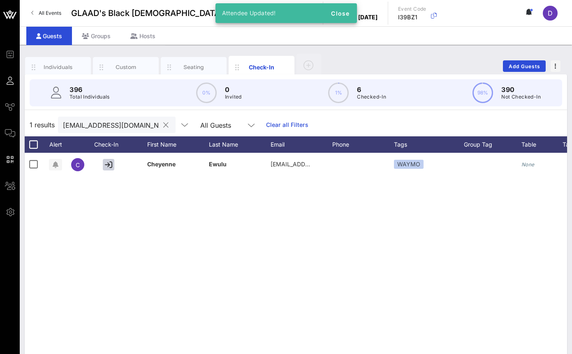
click at [84, 125] on input "[EMAIL_ADDRESS][DOMAIN_NAME]" at bounding box center [111, 125] width 96 height 11
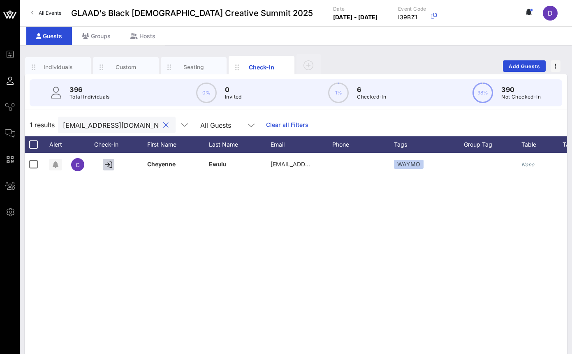
click at [84, 125] on input "[EMAIL_ADDRESS][DOMAIN_NAME]" at bounding box center [111, 125] width 96 height 11
paste input "powelloflove"
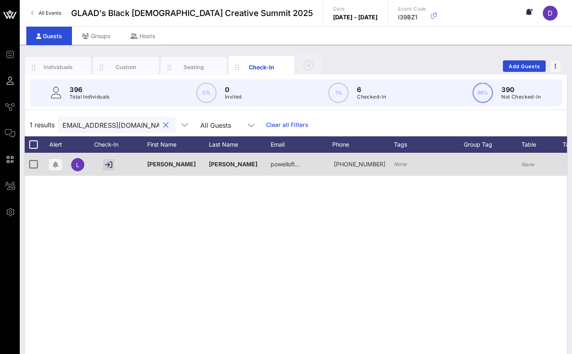
type input "[EMAIL_ADDRESS][DOMAIN_NAME]"
click at [400, 161] on div "None" at bounding box center [400, 164] width 13 height 8
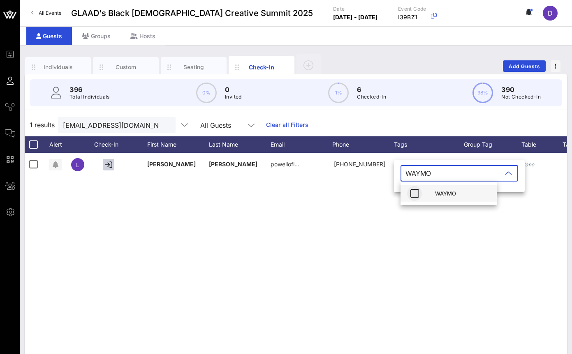
type input "WAYMO"
click at [414, 193] on icon "button" at bounding box center [414, 194] width 10 height 10
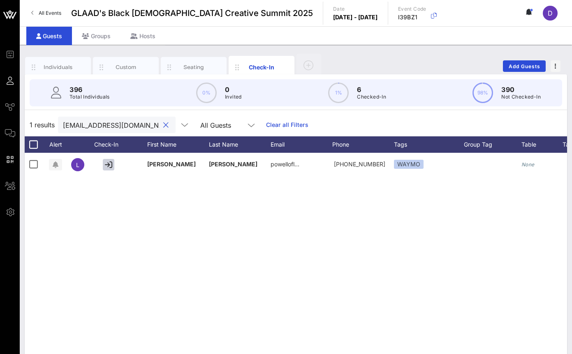
click at [107, 124] on input "[EMAIL_ADDRESS][DOMAIN_NAME]" at bounding box center [111, 125] width 96 height 11
paste input "ddmayfield"
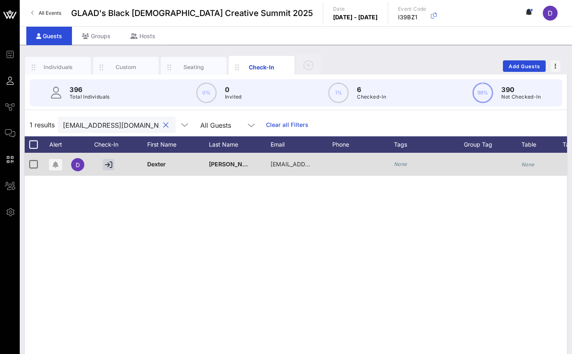
type input "[EMAIL_ADDRESS][DOMAIN_NAME]"
click at [400, 162] on icon "None" at bounding box center [400, 164] width 13 height 6
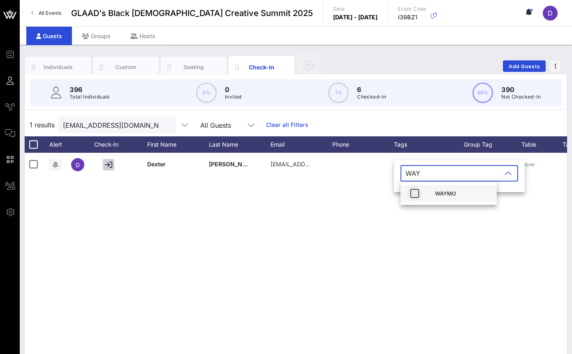
type input "WAY"
click at [416, 195] on icon "button" at bounding box center [414, 194] width 10 height 10
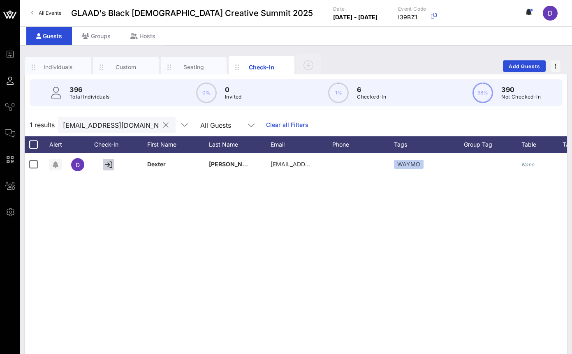
click at [93, 126] on input "[EMAIL_ADDRESS][DOMAIN_NAME]" at bounding box center [111, 125] width 96 height 11
paste input "[EMAIL_ADDRESS]"
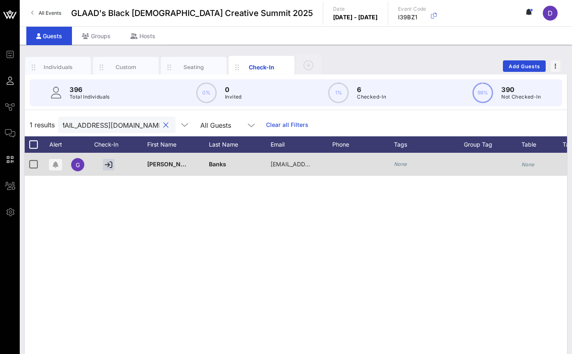
type input "[EMAIL_ADDRESS][DOMAIN_NAME]"
click at [401, 166] on icon "None" at bounding box center [400, 164] width 13 height 6
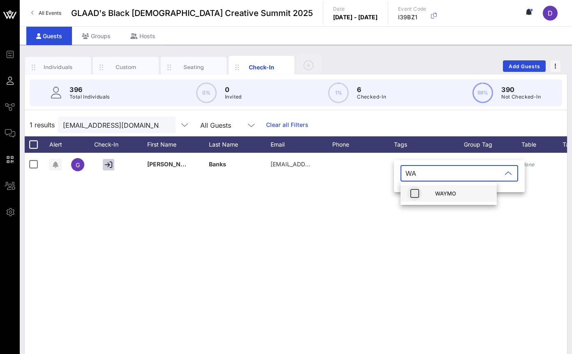
type input "WA"
click at [415, 194] on icon "button" at bounding box center [414, 194] width 10 height 10
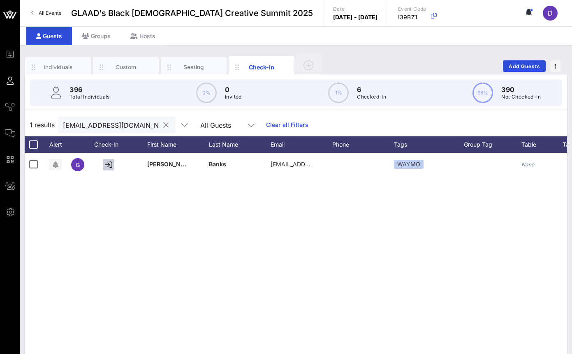
click at [101, 127] on input "[EMAIL_ADDRESS][DOMAIN_NAME]" at bounding box center [111, 125] width 96 height 11
paste input "[PERSON_NAME]"
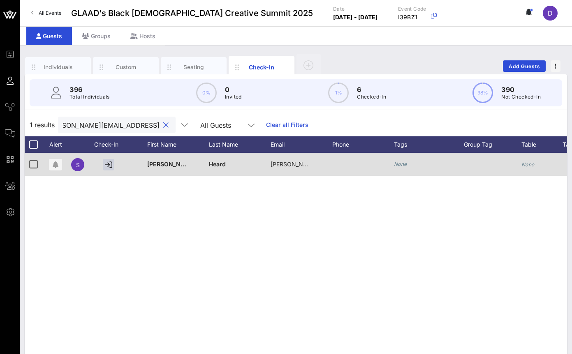
type input "[PERSON_NAME][EMAIL_ADDRESS][DOMAIN_NAME]"
click at [403, 166] on icon "None" at bounding box center [400, 164] width 13 height 6
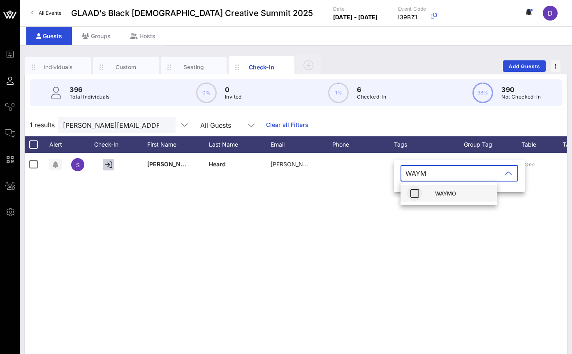
type input "WAYM"
click at [414, 191] on icon "button" at bounding box center [414, 194] width 10 height 10
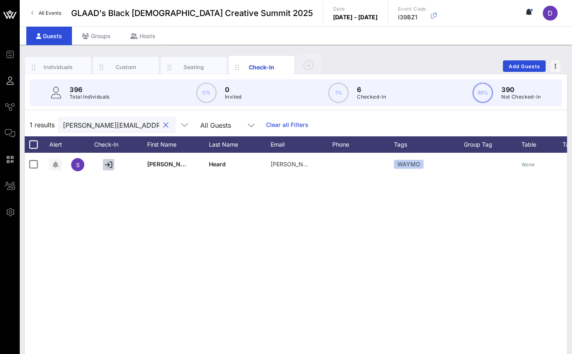
click at [111, 127] on input "[PERSON_NAME][EMAIL_ADDRESS][DOMAIN_NAME]" at bounding box center [111, 125] width 96 height 11
paste input "[PERSON_NAME]"
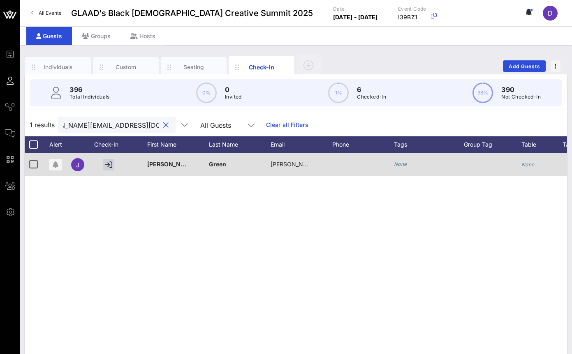
type input "[PERSON_NAME][EMAIL_ADDRESS][DOMAIN_NAME]"
click at [397, 164] on icon "None" at bounding box center [400, 164] width 13 height 6
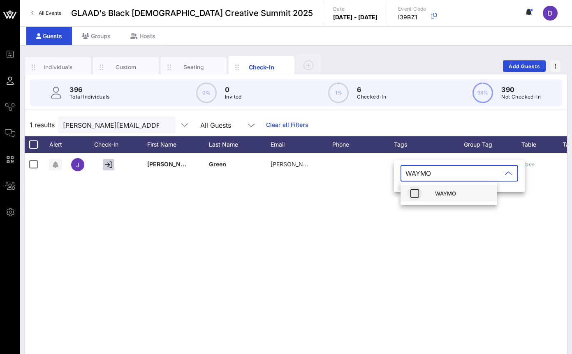
type input "WAYMO"
click at [417, 196] on icon "button" at bounding box center [414, 194] width 10 height 10
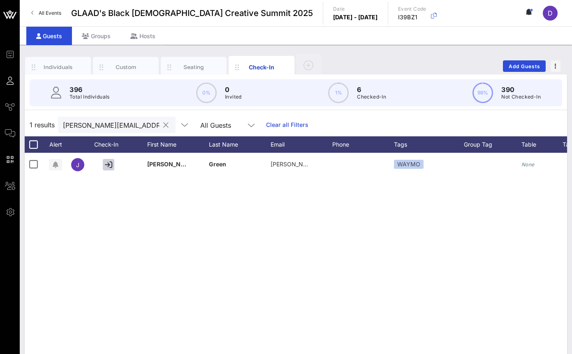
click at [116, 126] on input "[PERSON_NAME][EMAIL_ADDRESS][DOMAIN_NAME]" at bounding box center [111, 125] width 96 height 11
paste input "[EMAIL_ADDRESS]"
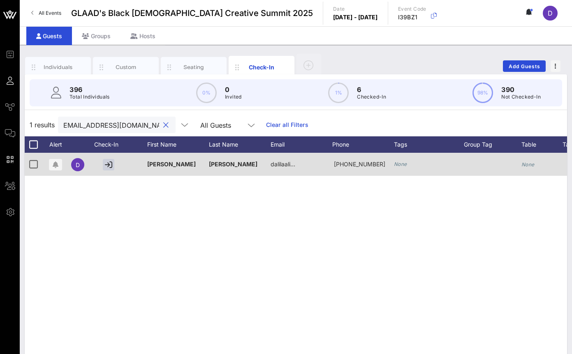
type input "[EMAIL_ADDRESS][DOMAIN_NAME]"
click at [398, 162] on icon "None" at bounding box center [400, 164] width 13 height 6
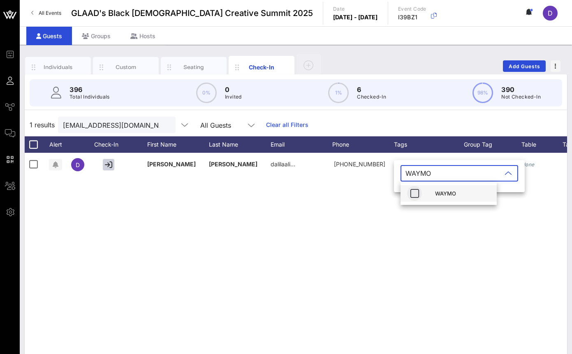
type input "WAYMO"
click at [415, 196] on icon "button" at bounding box center [414, 194] width 10 height 10
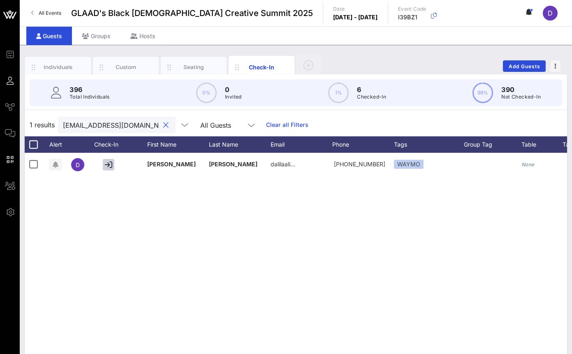
click at [99, 124] on input "[EMAIL_ADDRESS][DOMAIN_NAME]" at bounding box center [111, 125] width 96 height 11
paste input "reganaliyah99"
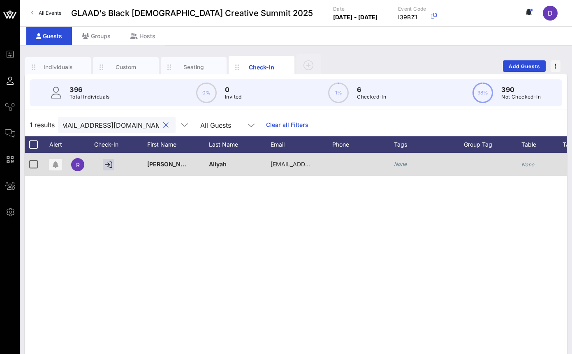
type input "[EMAIL_ADDRESS][DOMAIN_NAME]"
click at [401, 165] on icon "None" at bounding box center [400, 164] width 13 height 6
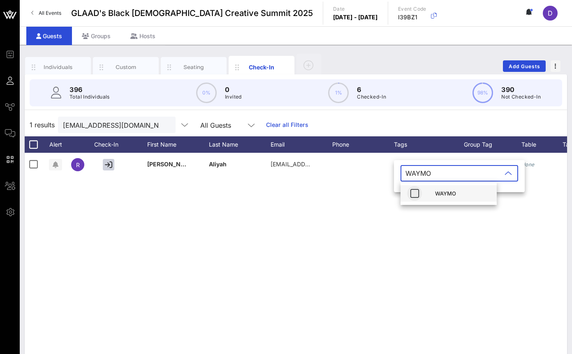
type input "WAYMO"
click at [416, 195] on icon "button" at bounding box center [414, 194] width 10 height 10
